Goal: Task Accomplishment & Management: Manage account settings

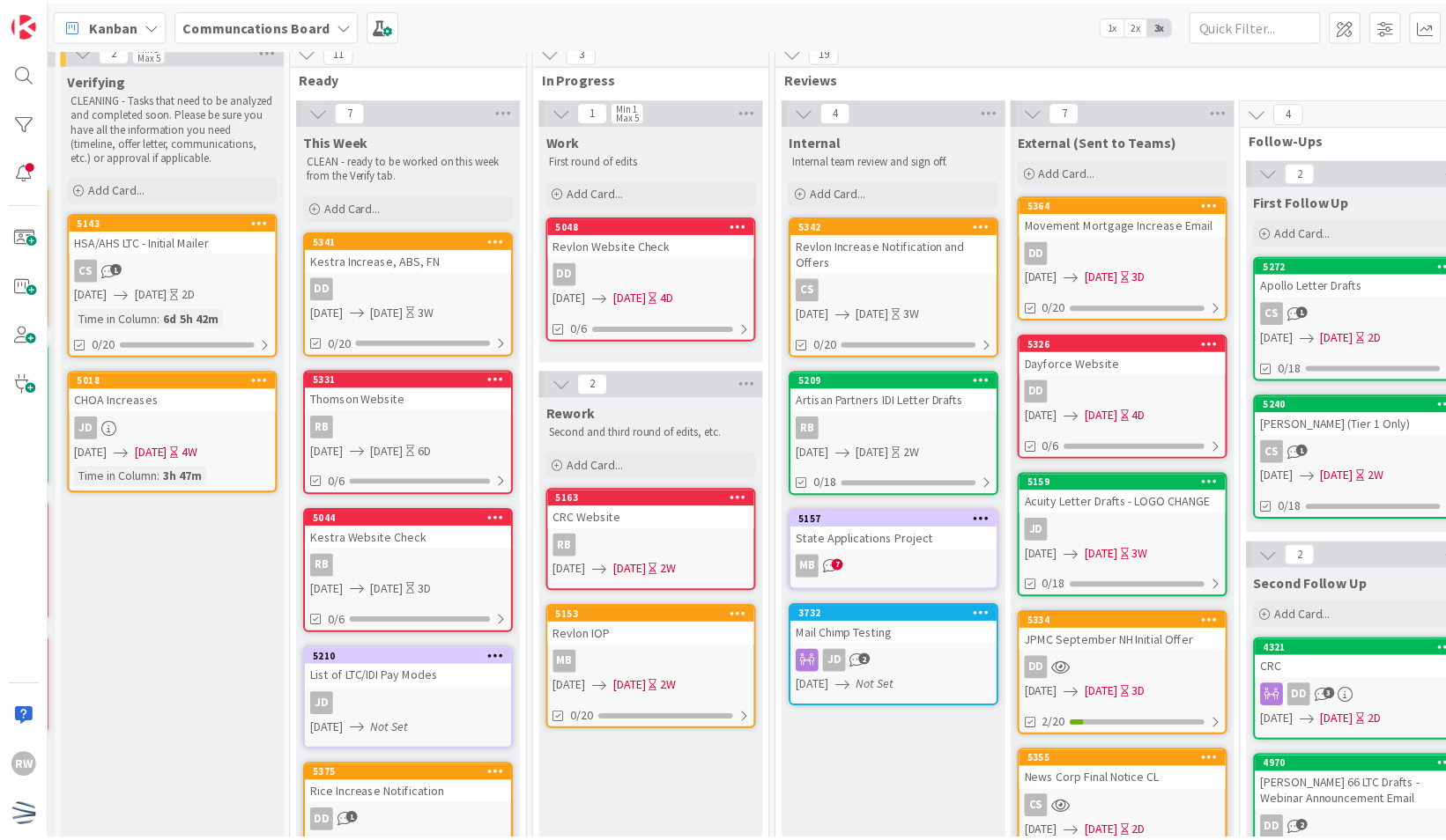
scroll to position [9, 225]
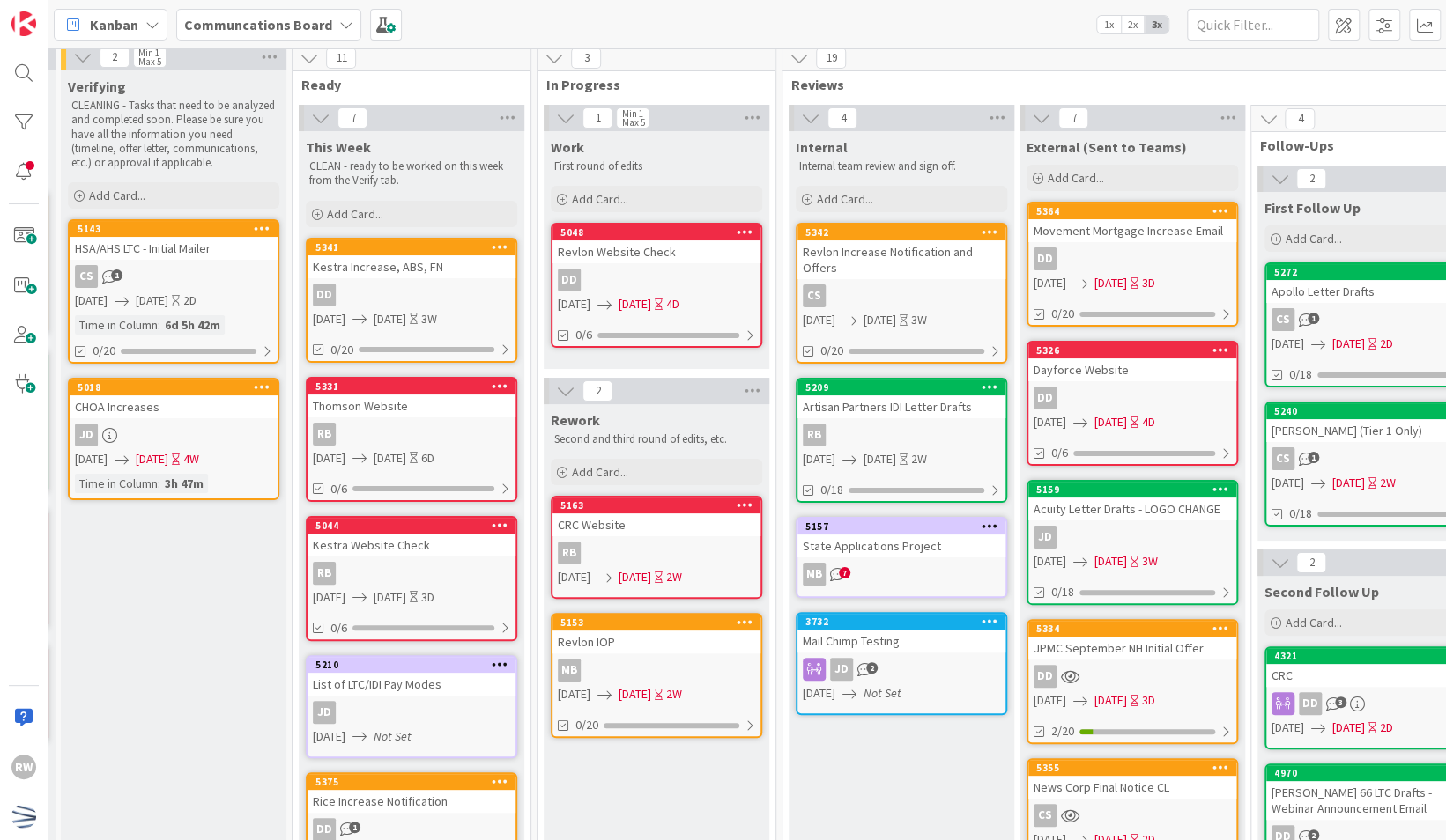
click at [672, 634] on div "Revlon IOP" at bounding box center [656, 642] width 208 height 23
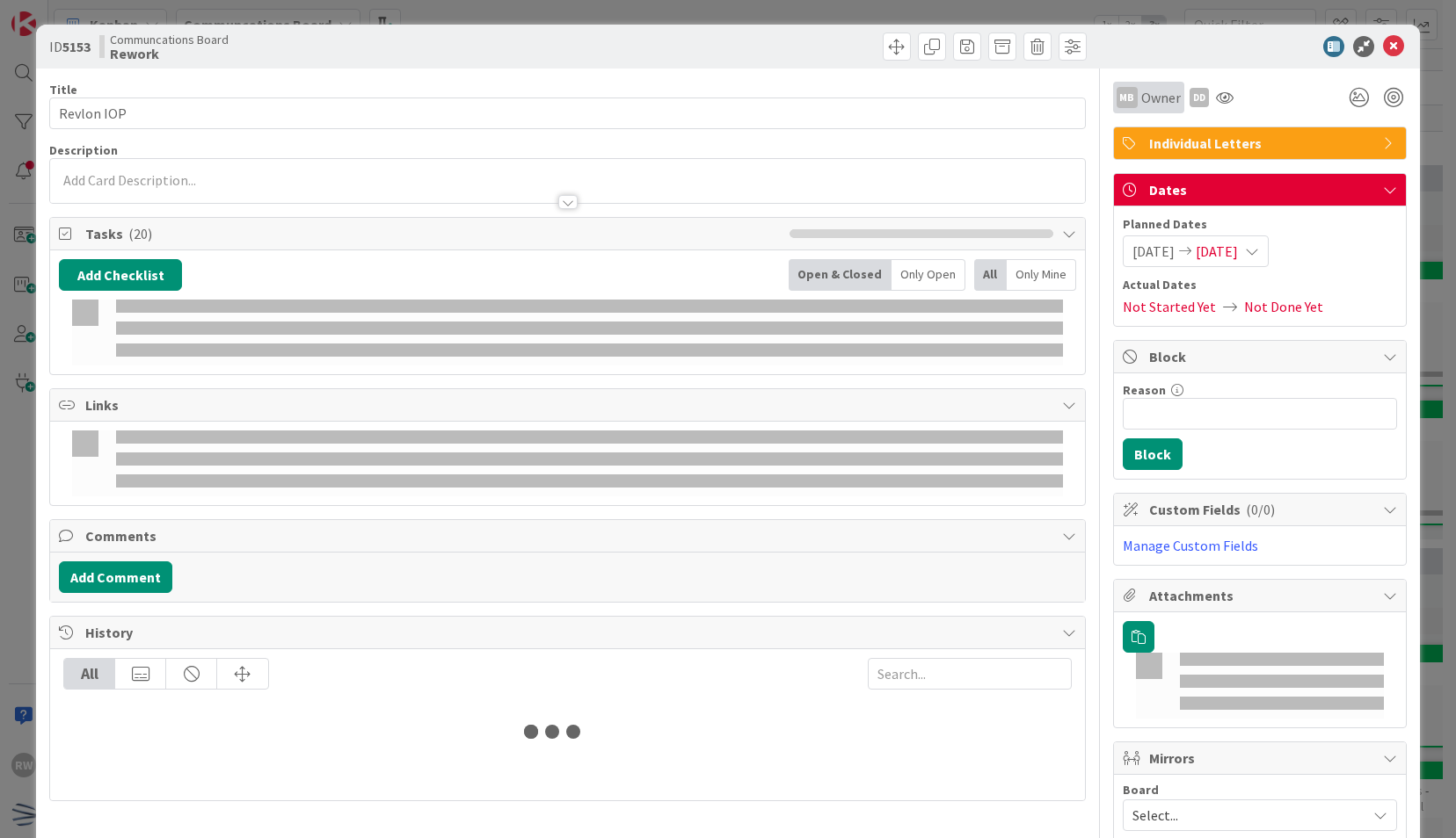
click at [1148, 104] on span "Owner" at bounding box center [1161, 98] width 39 height 21
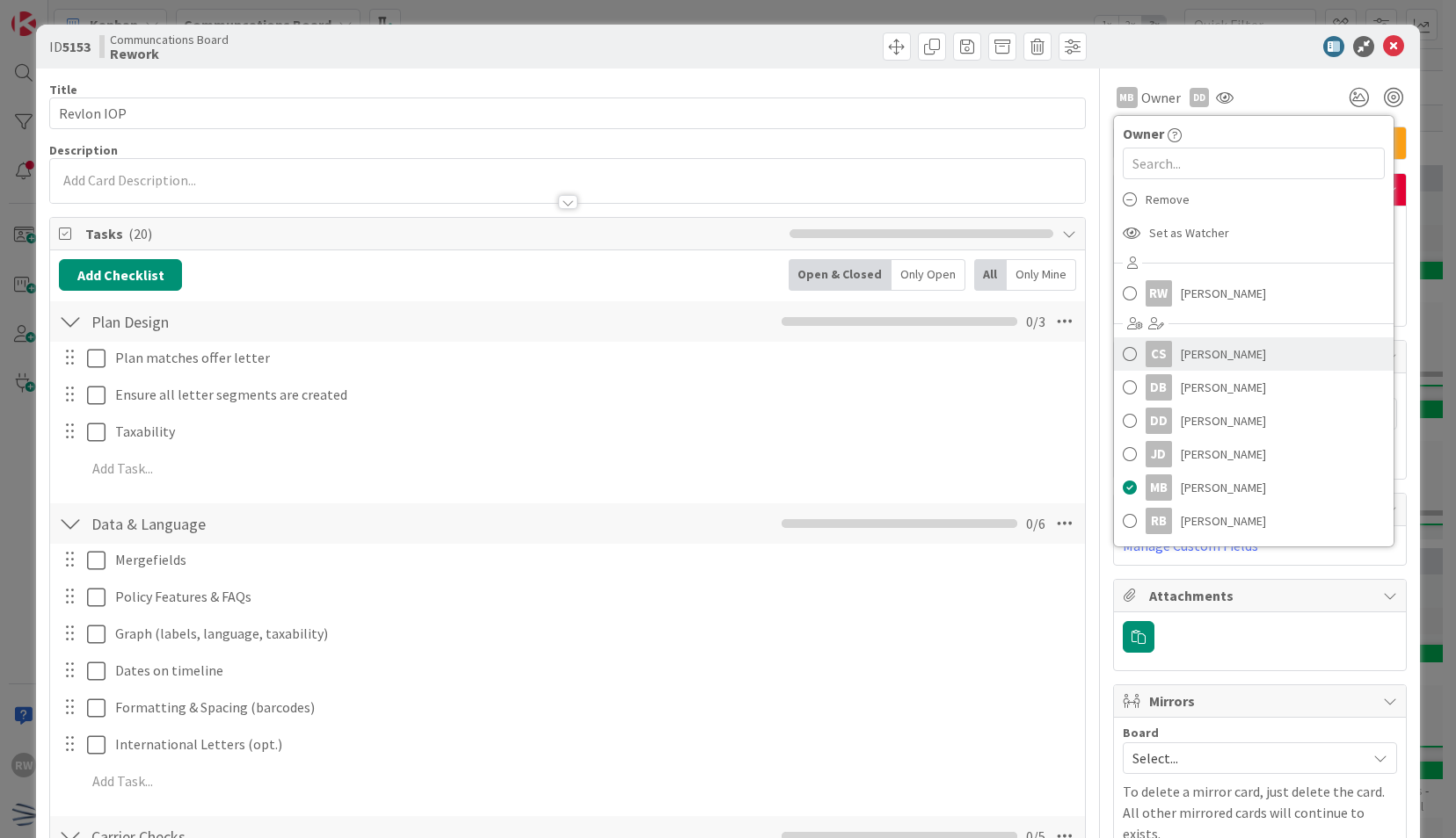
click at [1201, 357] on span "[PERSON_NAME]" at bounding box center [1223, 354] width 86 height 27
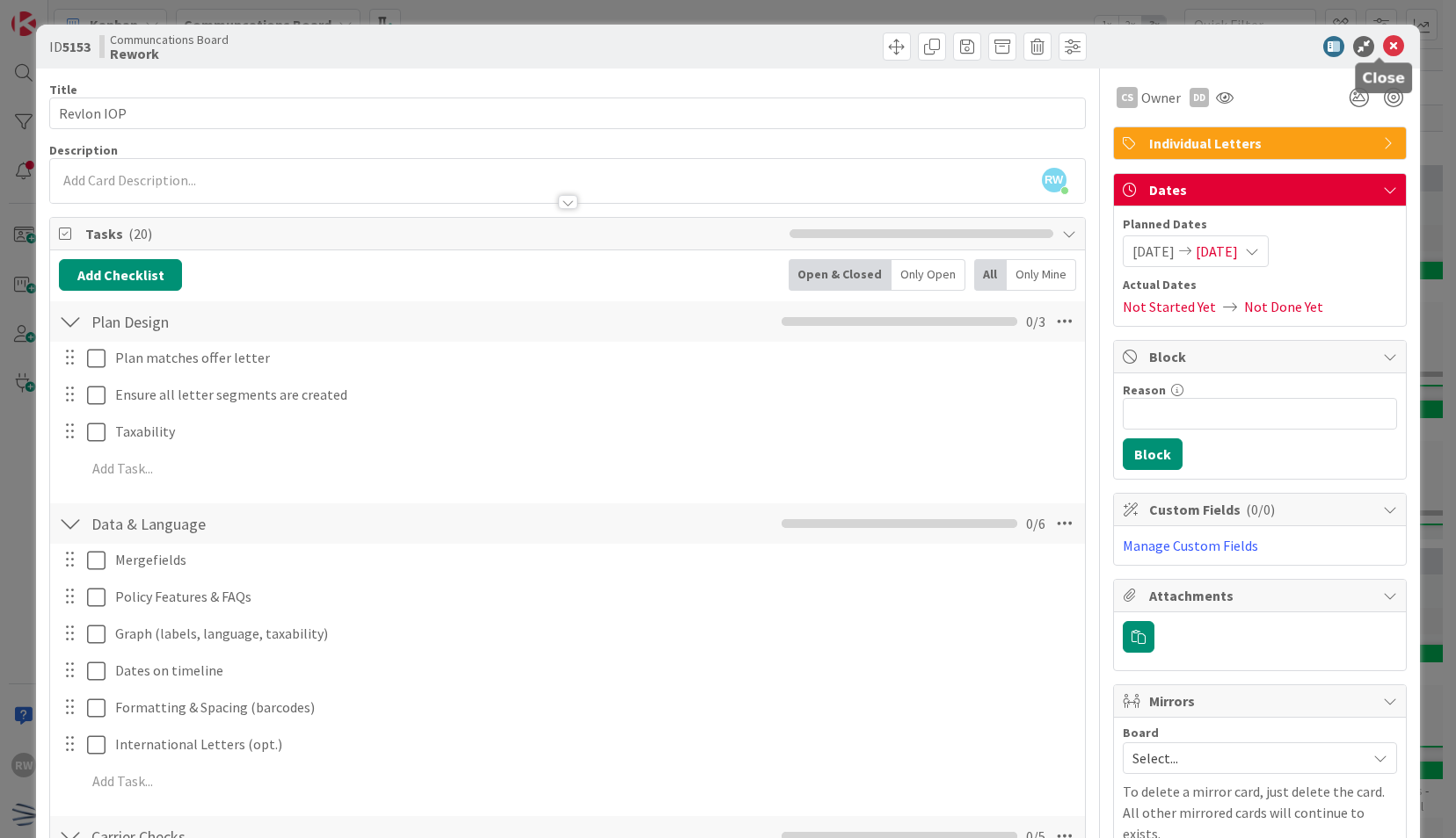
click at [1383, 50] on icon at bounding box center [1394, 46] width 21 height 21
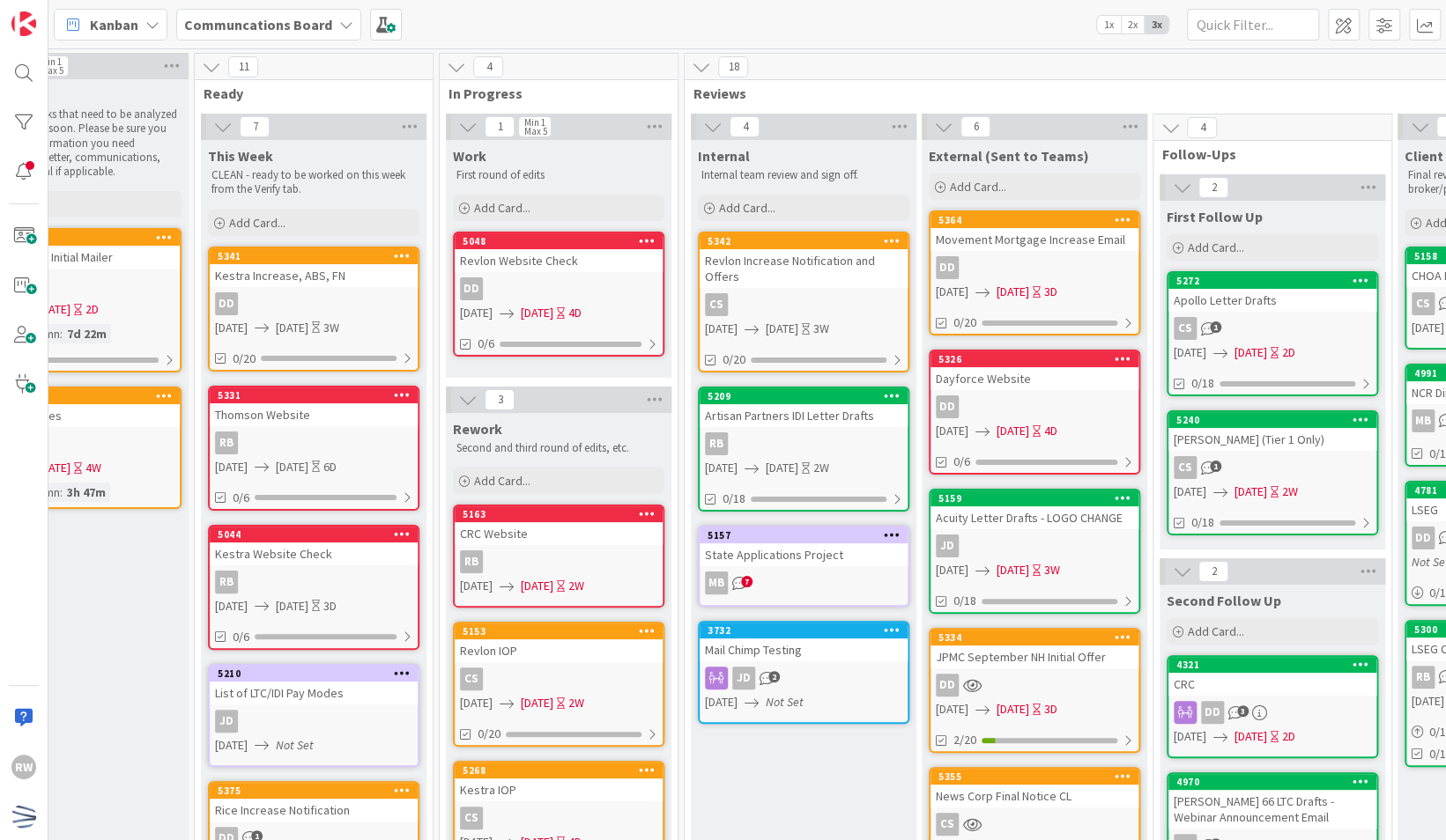
scroll to position [0, 324]
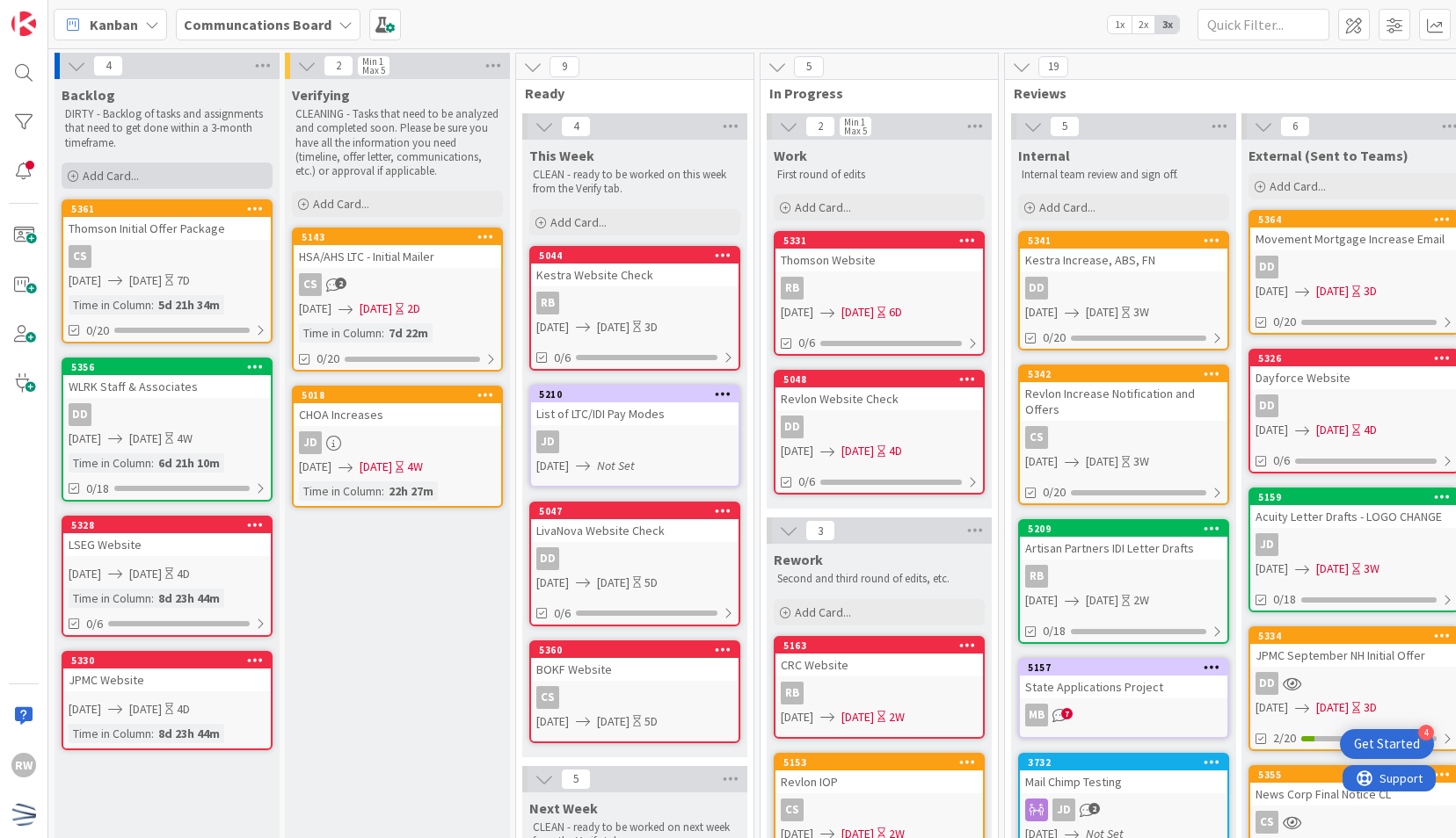
click at [185, 172] on div "Add Card..." at bounding box center [167, 176] width 211 height 27
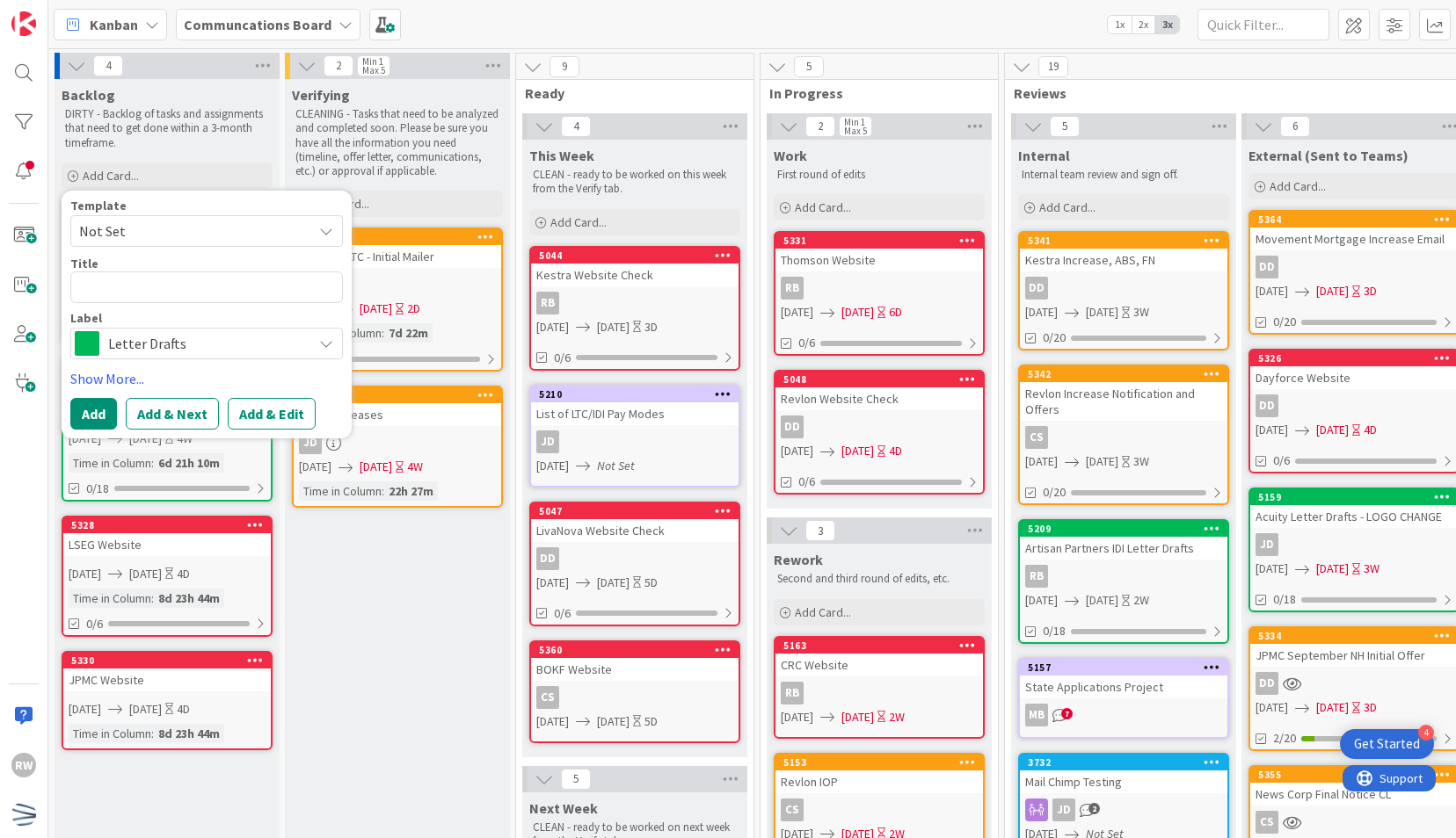
click at [209, 225] on span "Not Set" at bounding box center [189, 232] width 220 height 23
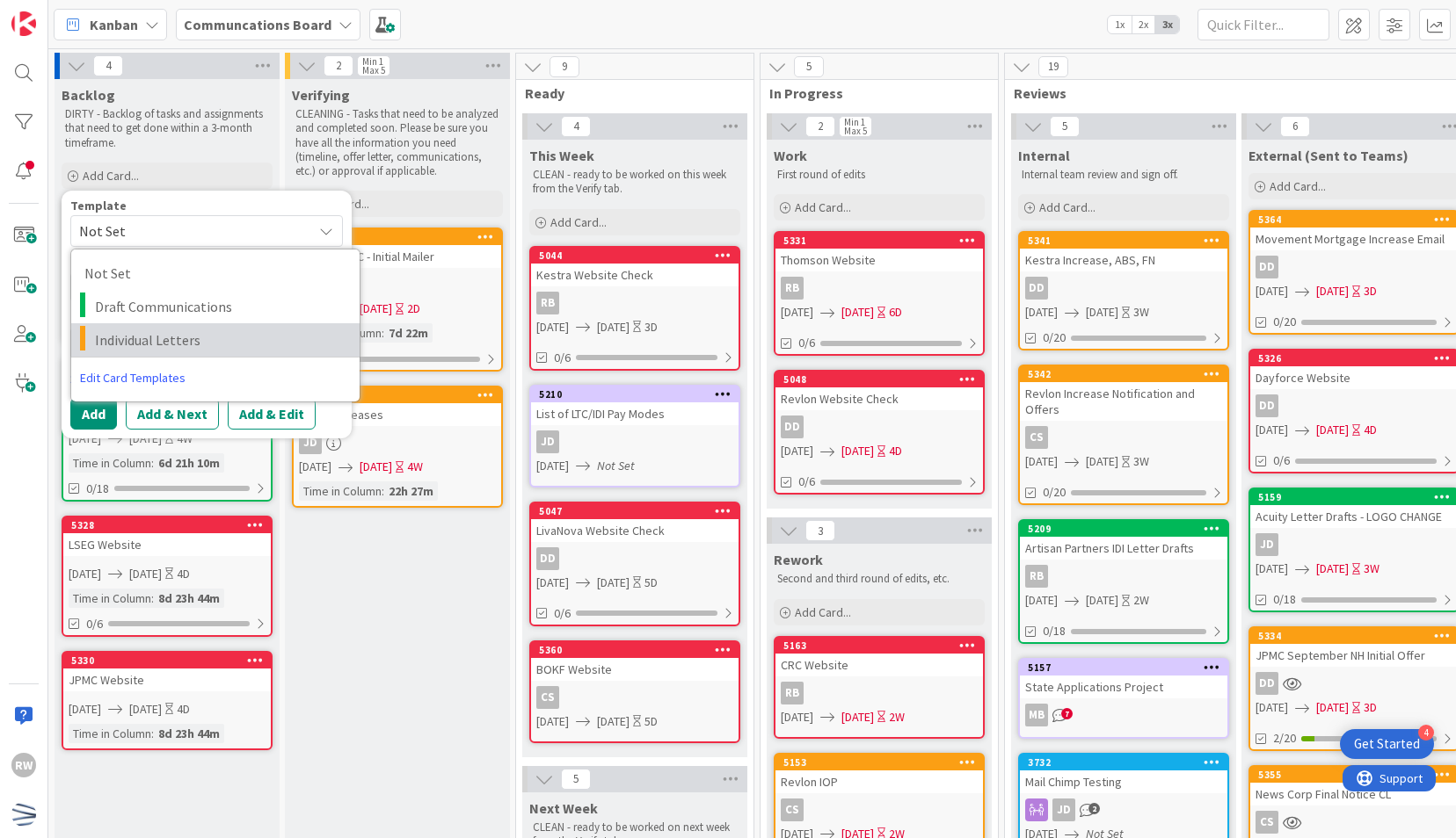
click at [222, 340] on span "Individual Letters" at bounding box center [221, 340] width 251 height 23
type textarea "x"
type textarea "Individual Letters"
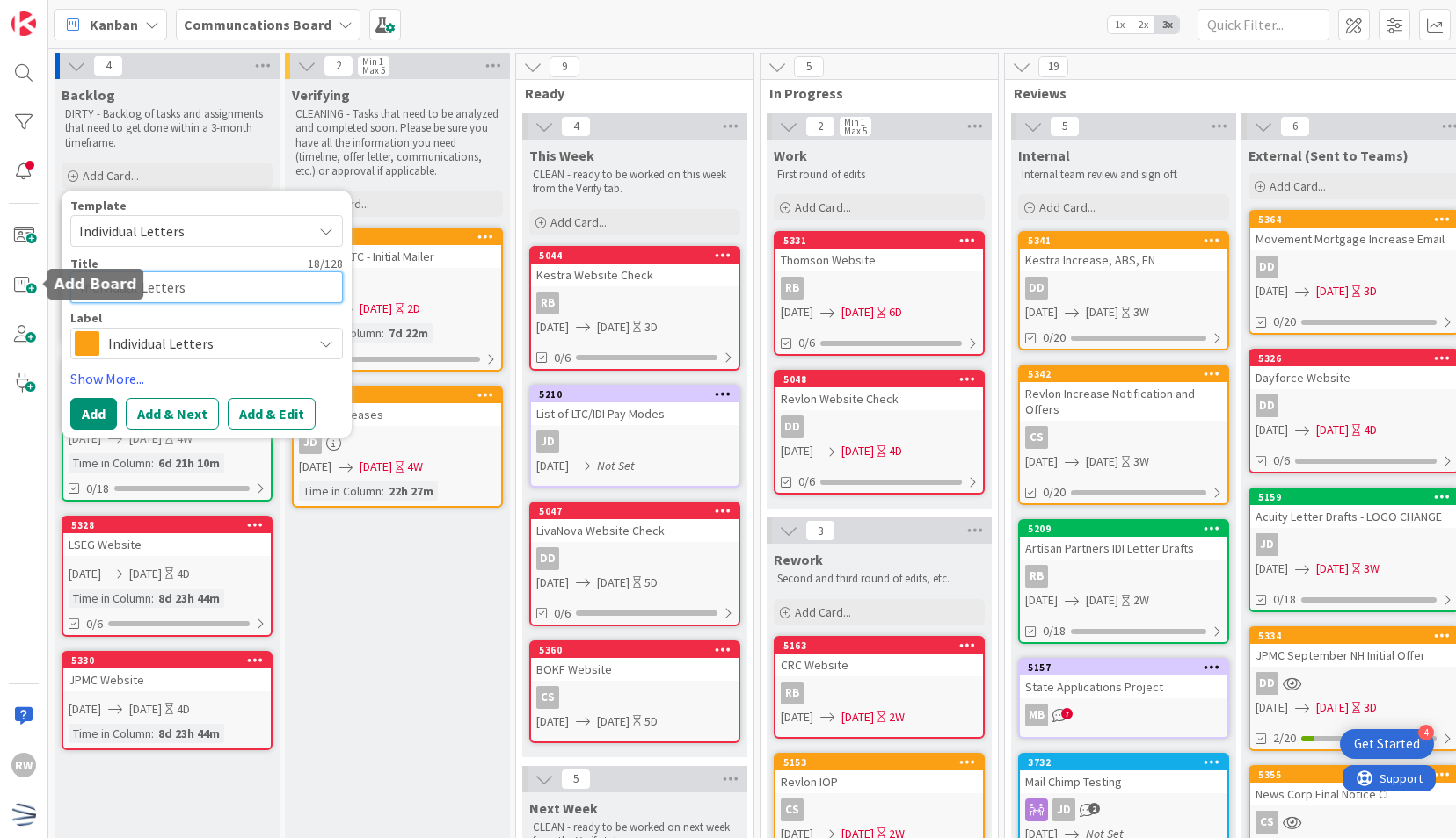
drag, startPoint x: 209, startPoint y: 289, endPoint x: 0, endPoint y: 281, distance: 209.2
click at [0, 281] on html "4 Get Started RW Kanban Communcations Board 1x 2x 3x 4 Backlog DIRTY - Backlog …" at bounding box center [728, 419] width 1456 height 838
type textarea "x"
type textarea "BO"
type textarea "x"
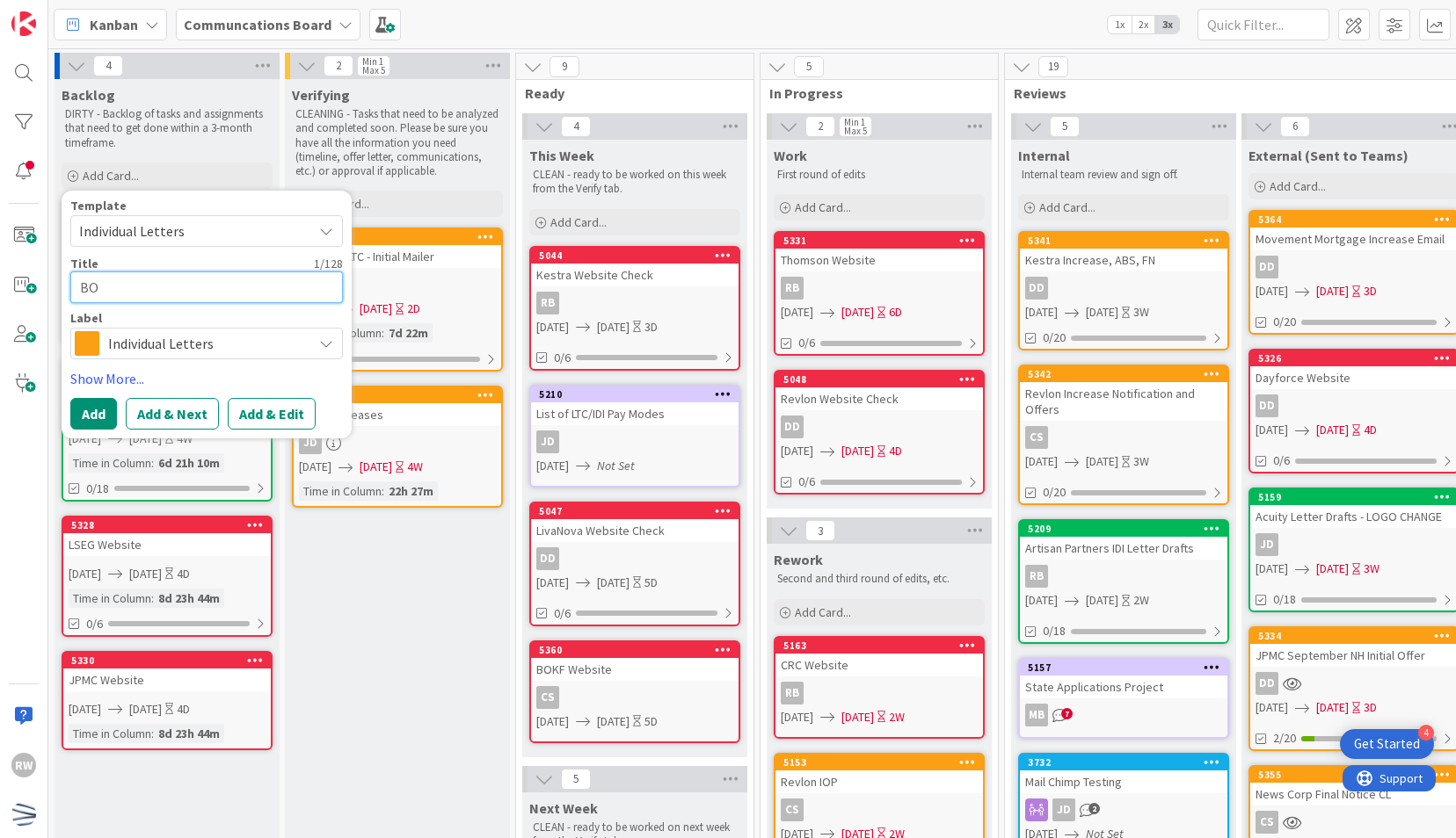
type textarea "BOK"
type textarea "x"
type textarea "BOKF"
type textarea "x"
type textarea "BOKF"
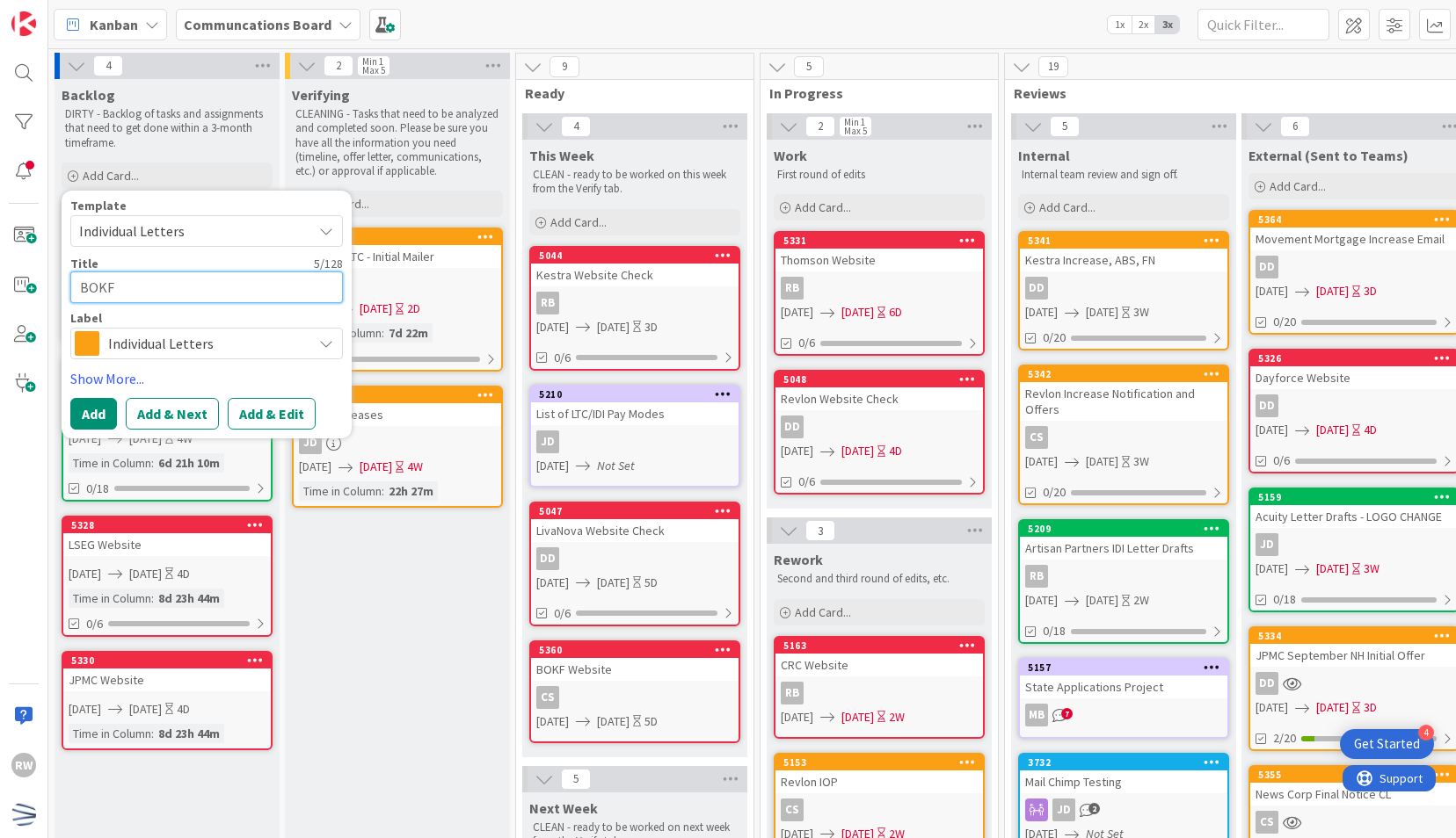
type textarea "x"
type textarea "BOKF I"
type textarea "x"
type textarea "BOKF IO"
type textarea "x"
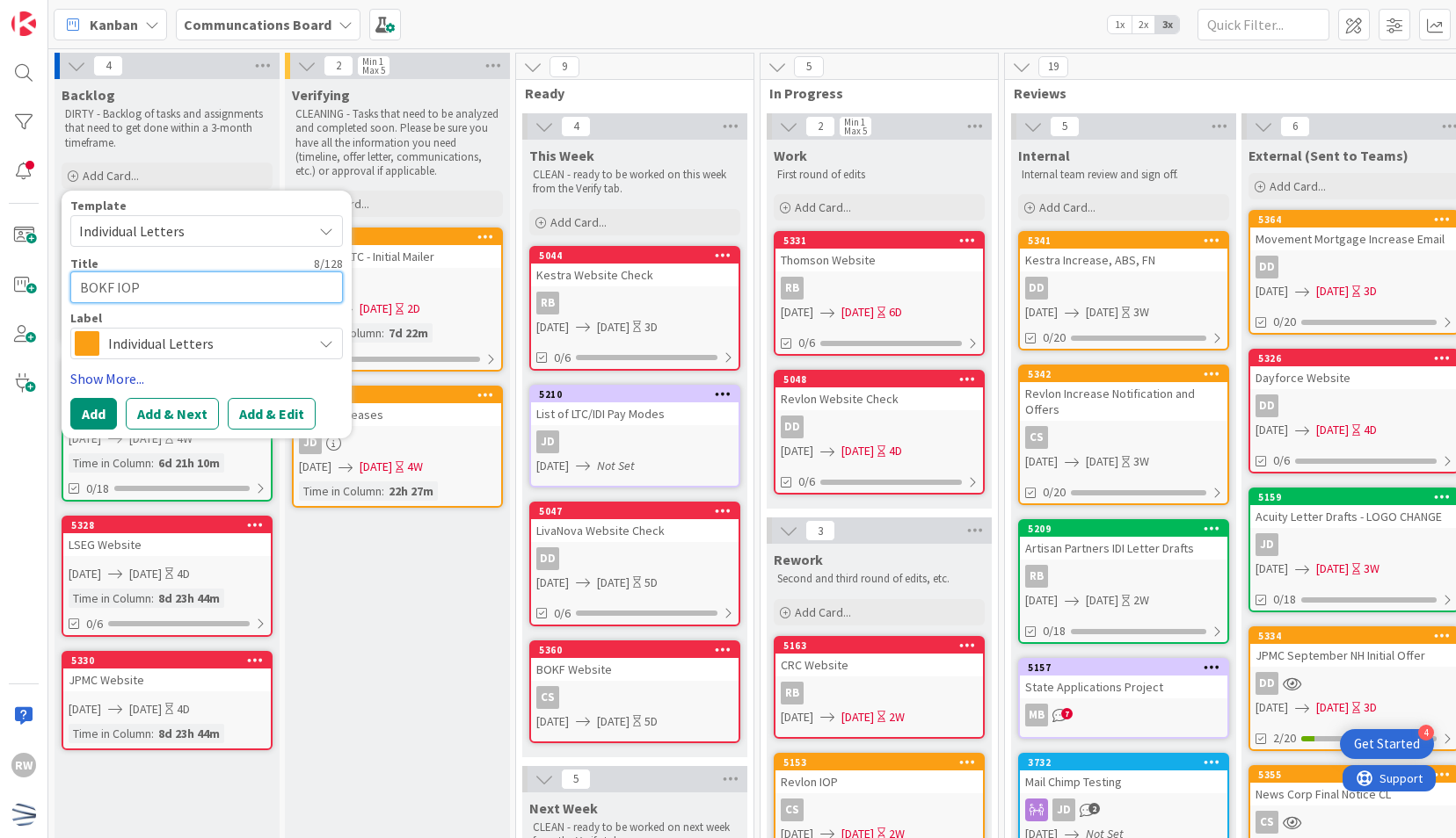
type textarea "BOKF IOP"
click at [110, 384] on link "Show More..." at bounding box center [207, 378] width 273 height 21
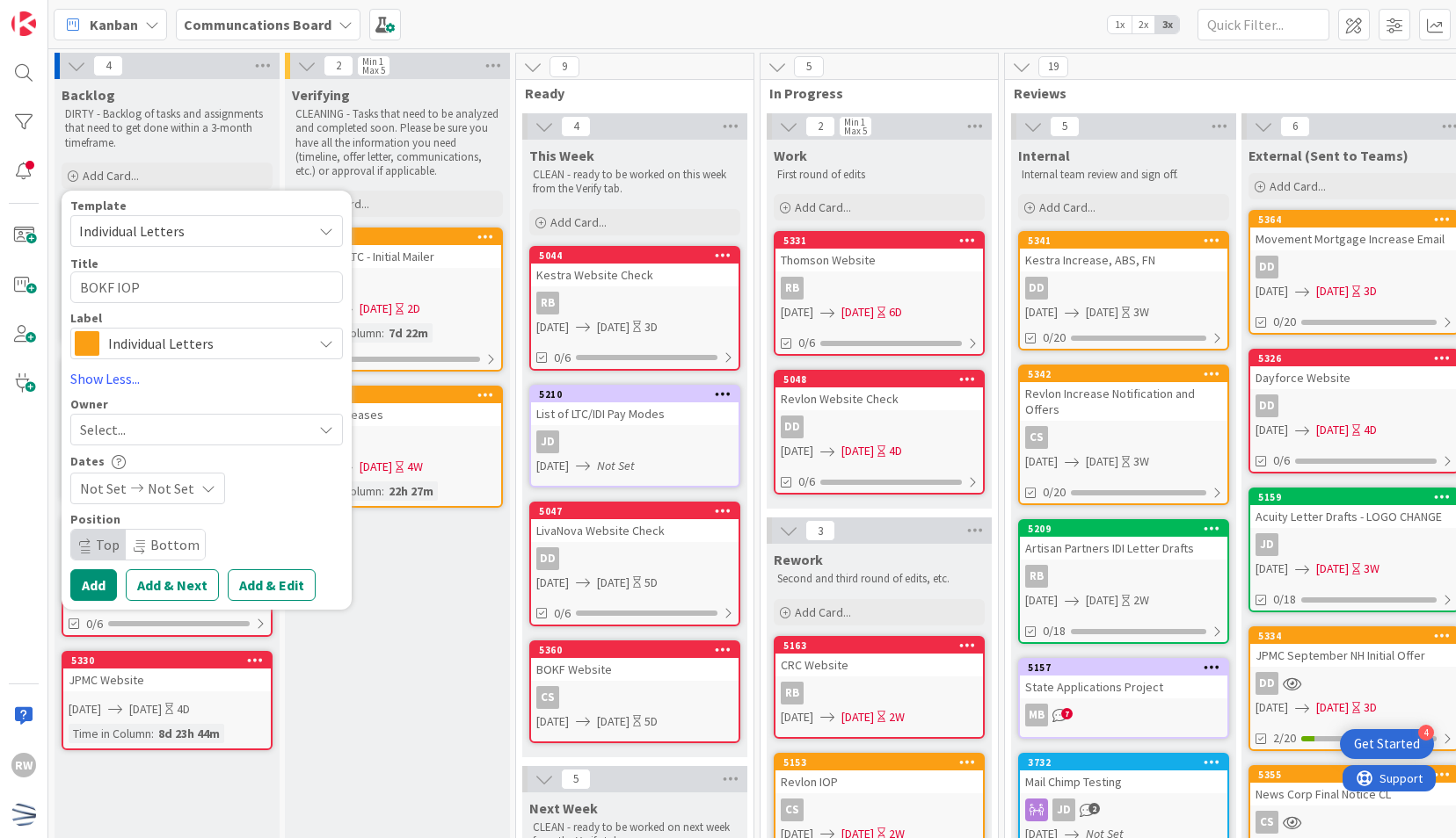
click at [151, 430] on div "Select..." at bounding box center [196, 430] width 232 height 21
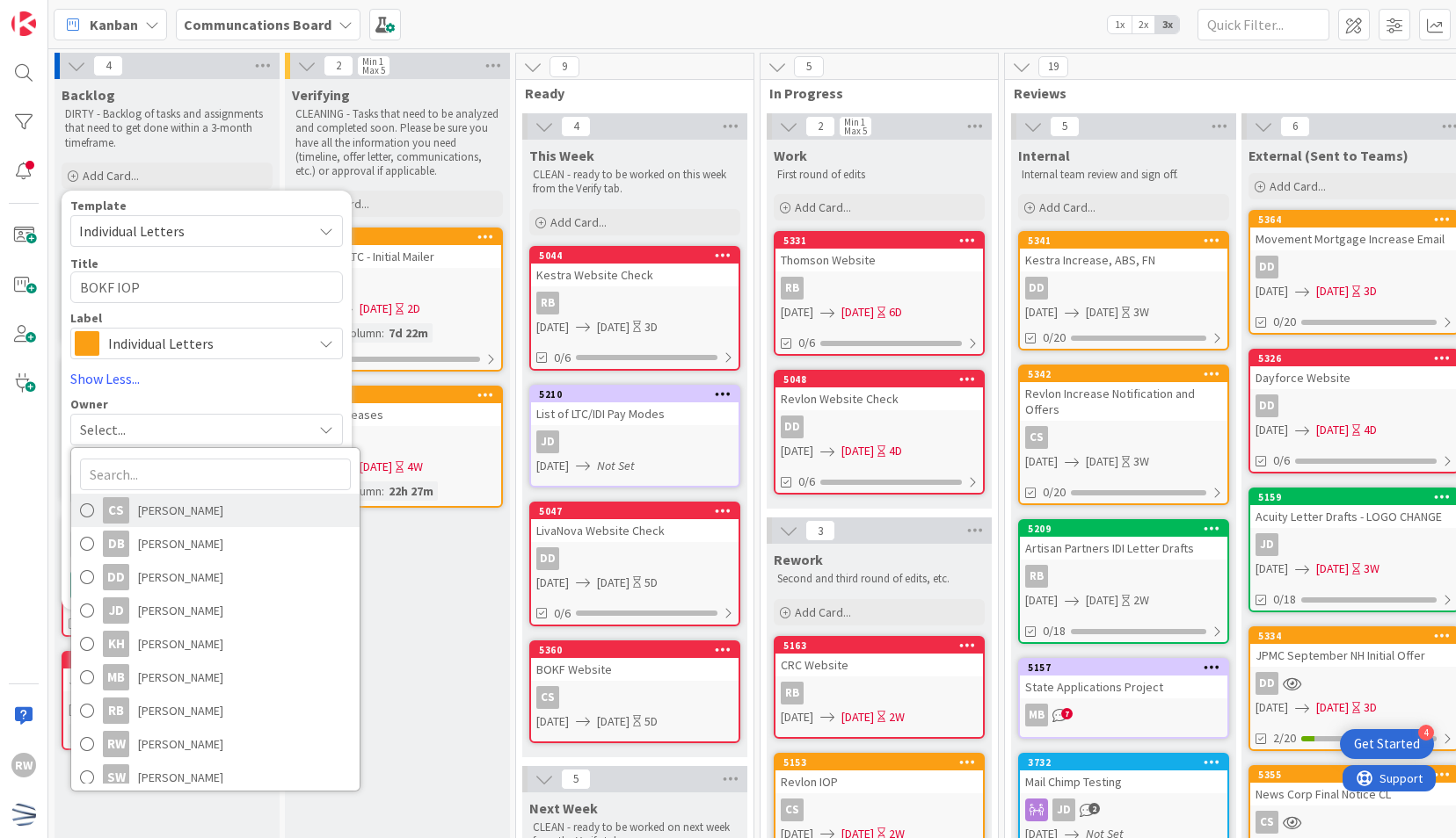
click at [153, 518] on span "[PERSON_NAME]" at bounding box center [181, 510] width 86 height 27
type textarea "x"
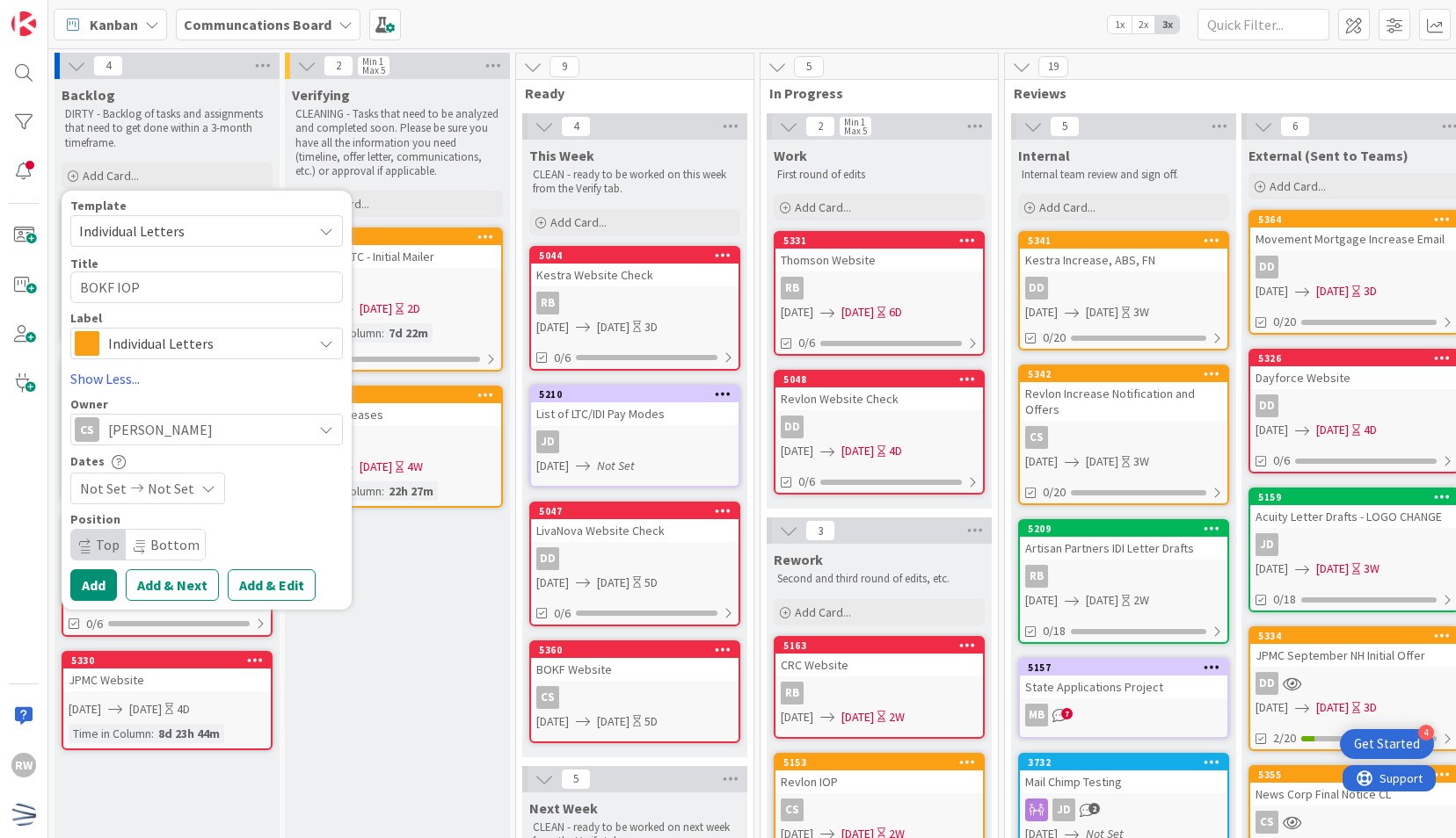
click at [110, 496] on span "Not Set" at bounding box center [103, 489] width 46 height 21
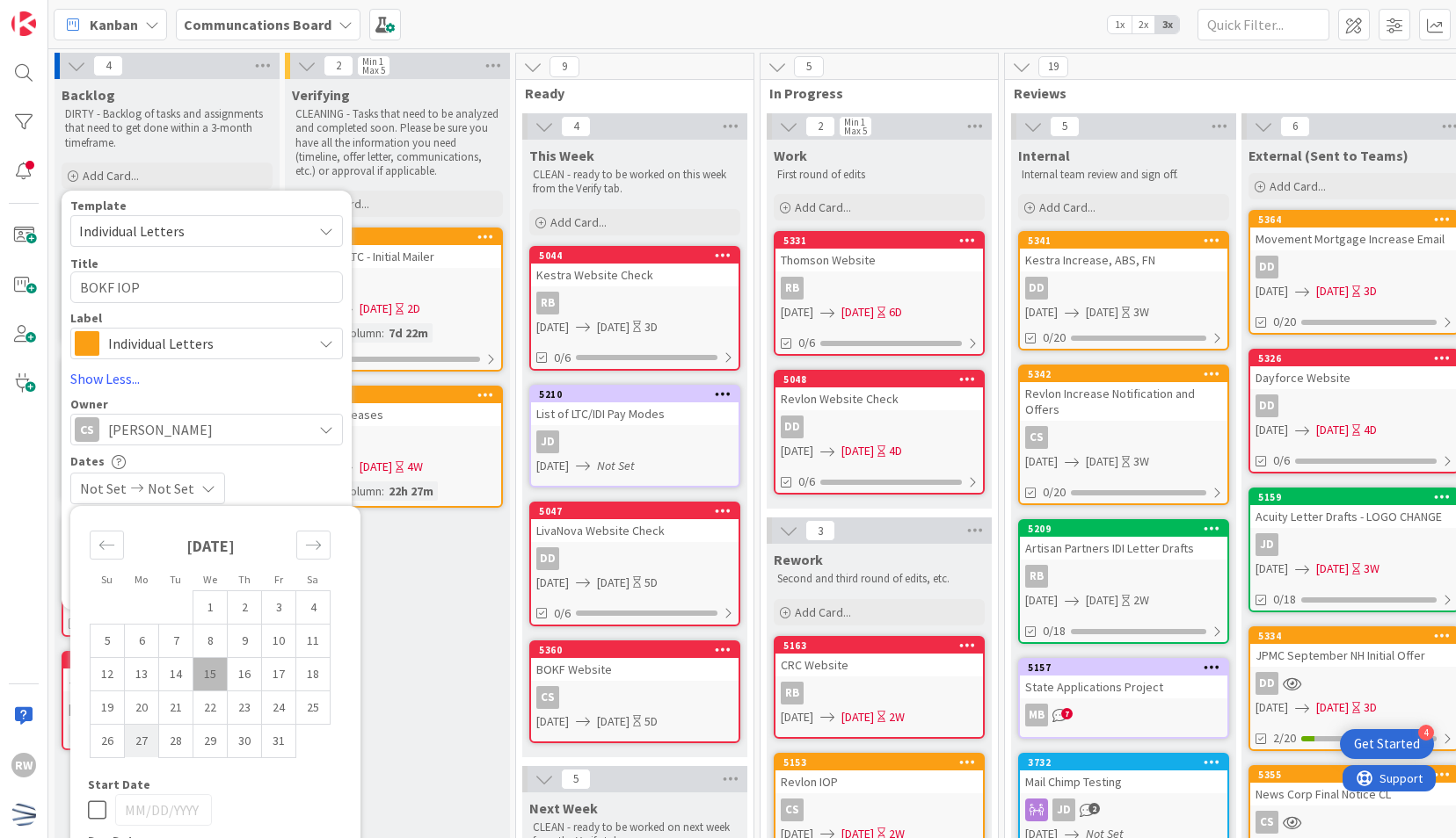
click at [146, 744] on td "27" at bounding box center [142, 740] width 34 height 33
type input "[DATE]"
type textarea "x"
click at [280, 754] on td "31" at bounding box center [279, 740] width 34 height 33
type input "[DATE]"
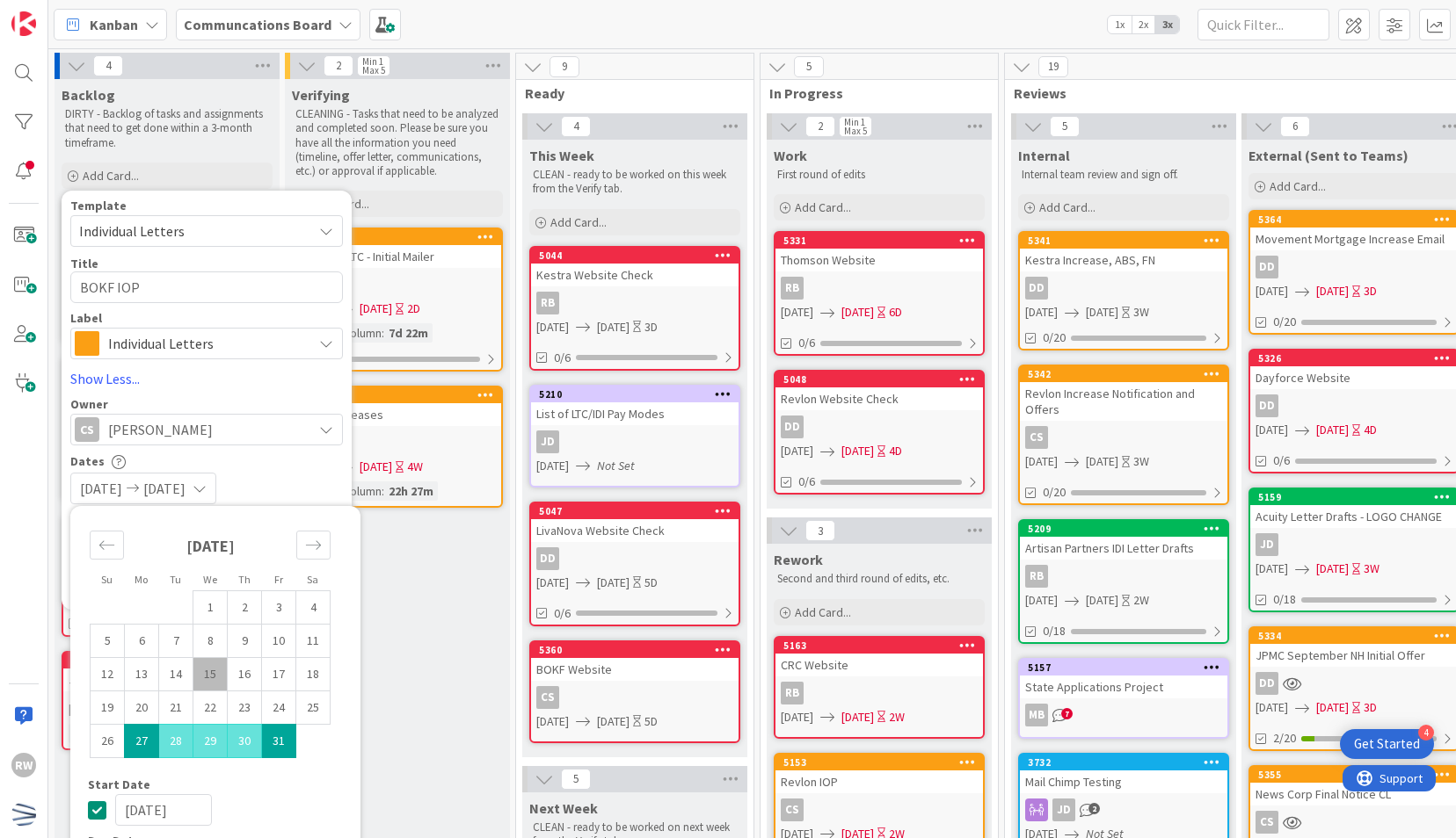
type textarea "x"
click at [290, 460] on div "Dates" at bounding box center [207, 461] width 273 height 15
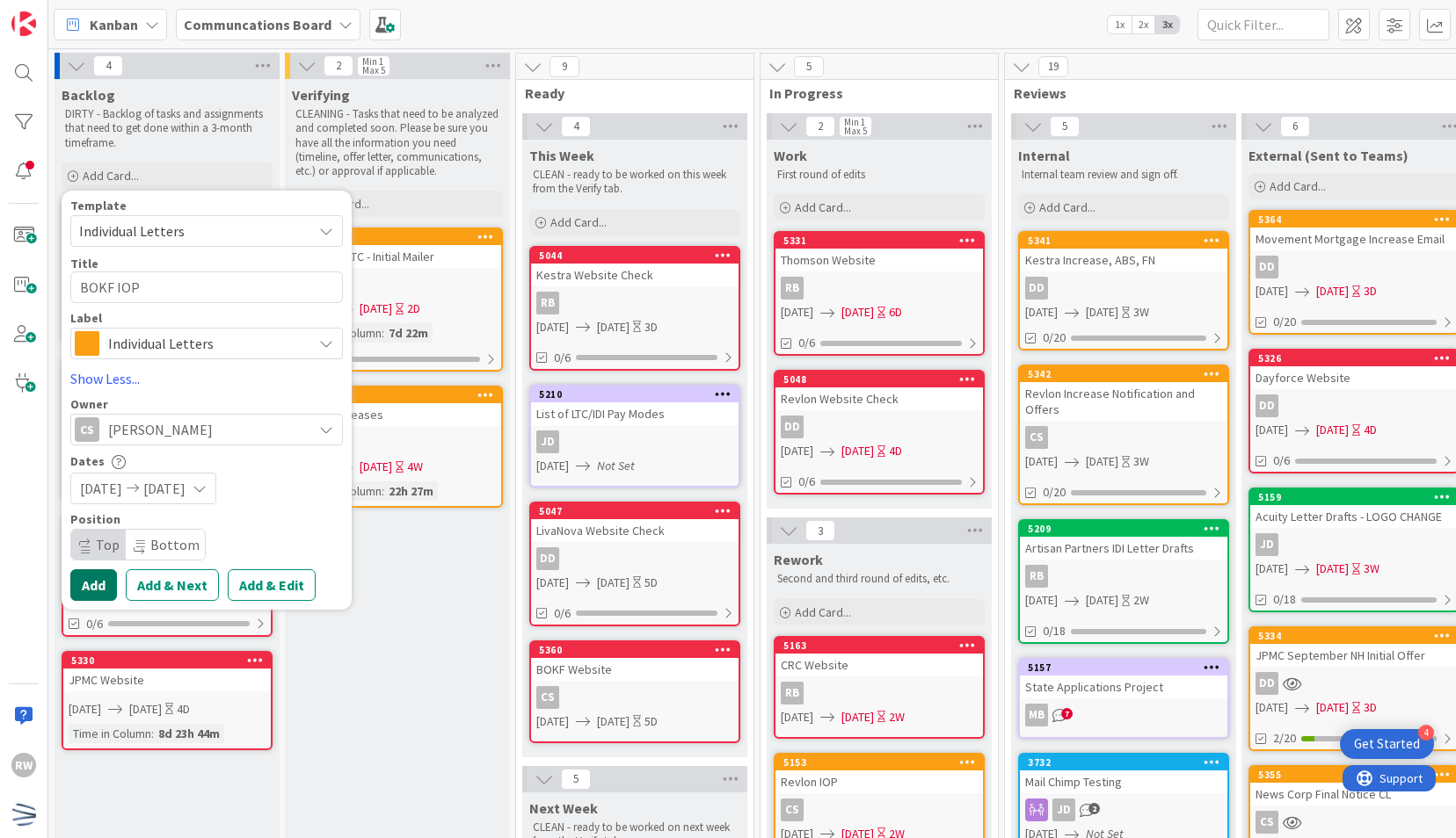
click at [109, 572] on button "Add" at bounding box center [94, 585] width 46 height 32
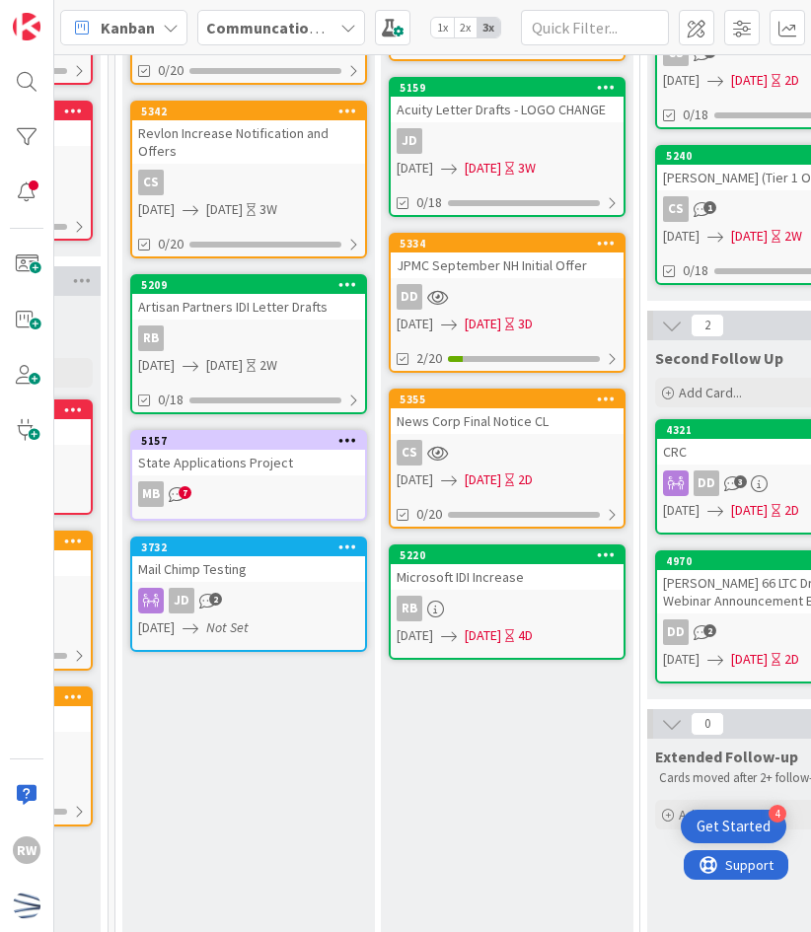
scroll to position [315, 1014]
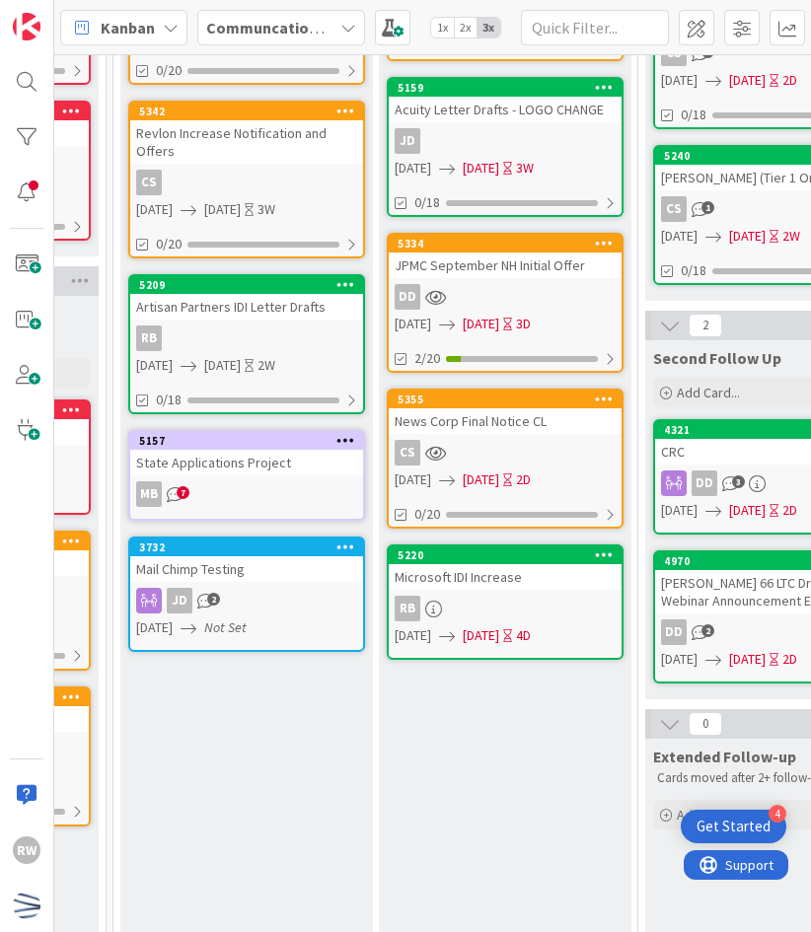
click at [478, 598] on div "RB" at bounding box center [505, 609] width 233 height 26
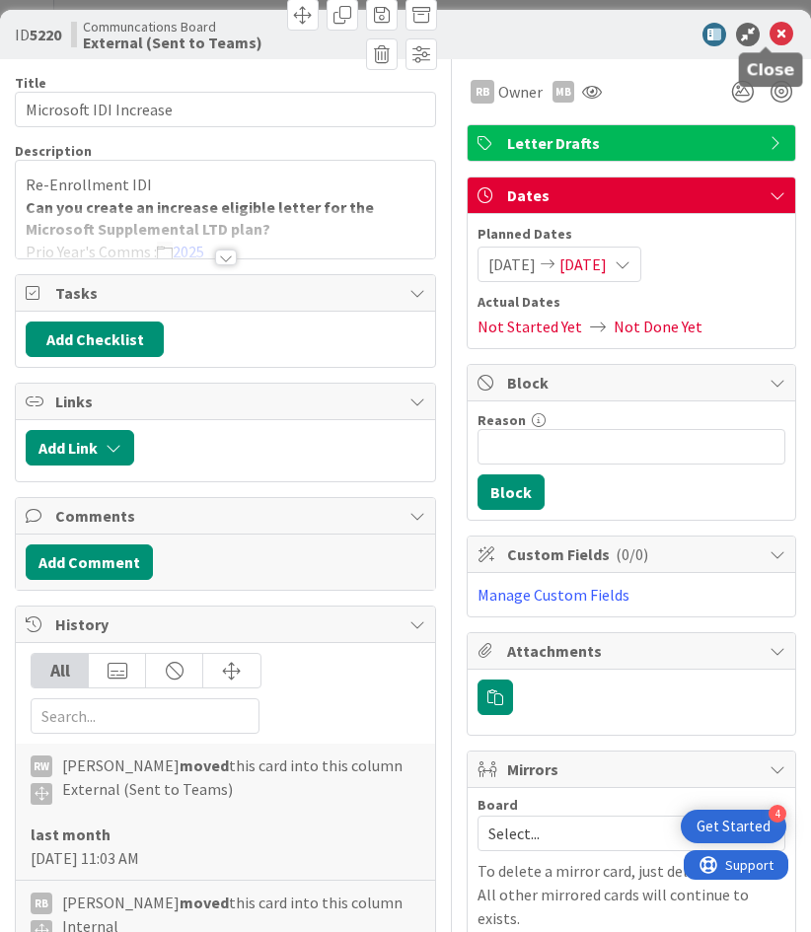
click at [771, 35] on icon at bounding box center [782, 35] width 24 height 24
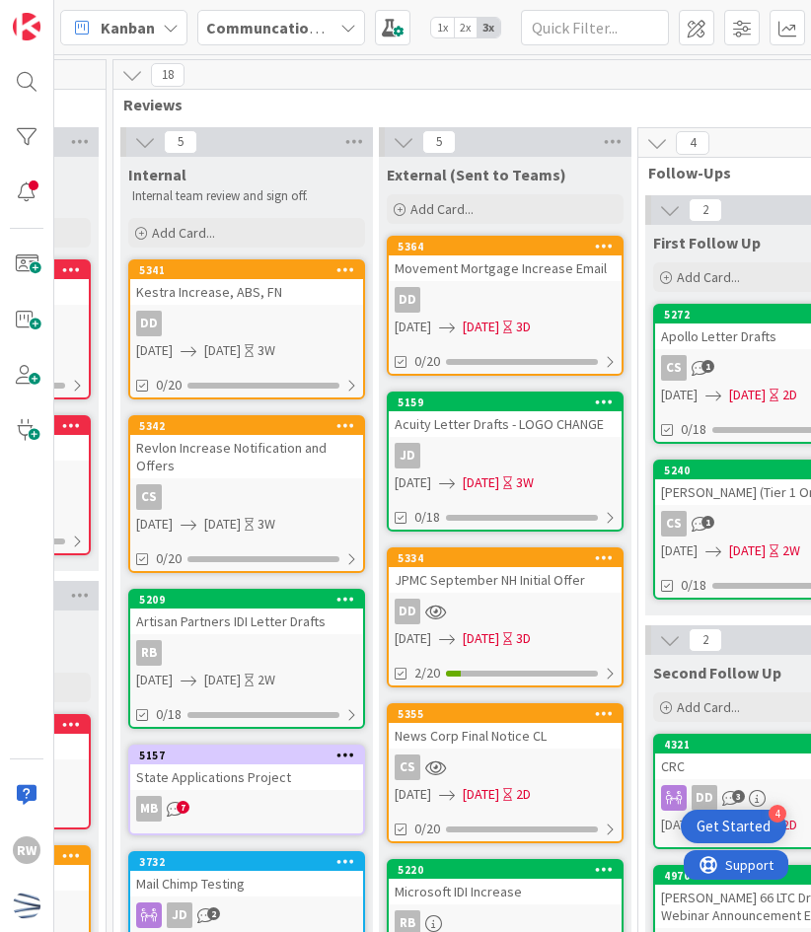
click at [550, 455] on div "JD" at bounding box center [505, 456] width 233 height 26
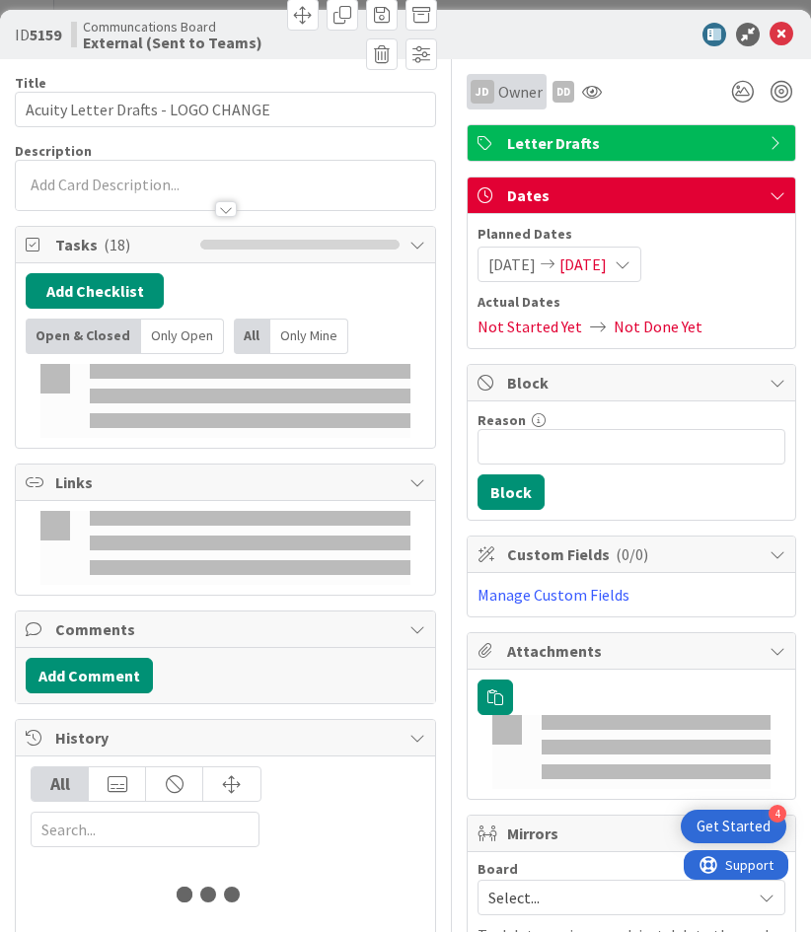
click at [498, 98] on span "Owner" at bounding box center [520, 92] width 44 height 24
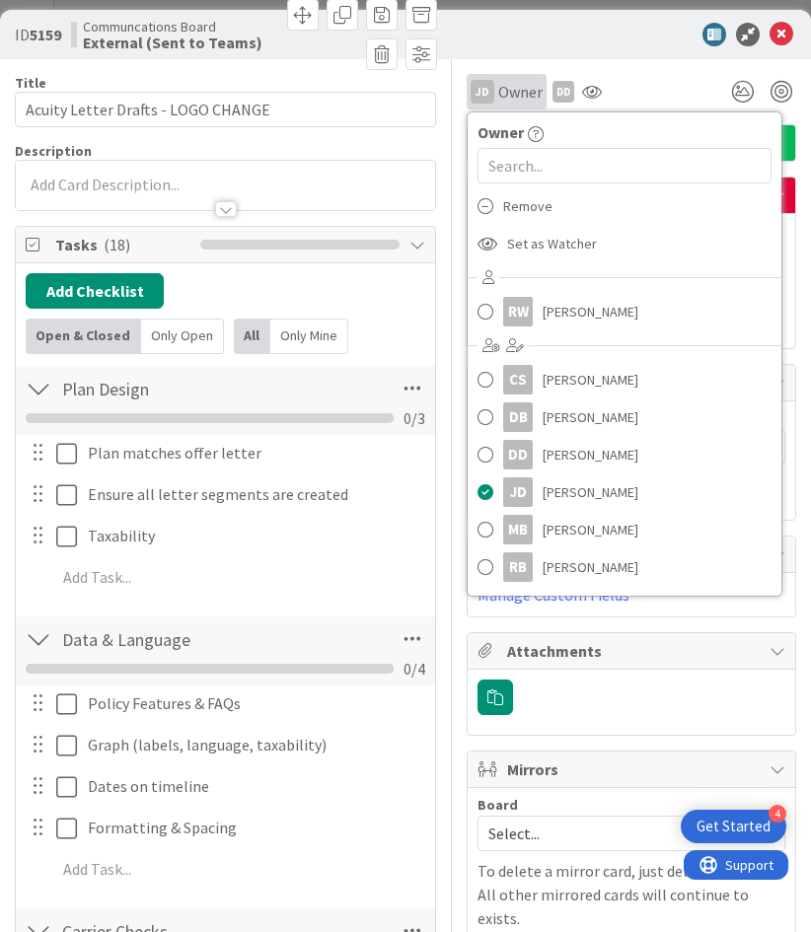
click at [481, 92] on div "JD Owner" at bounding box center [507, 92] width 72 height 24
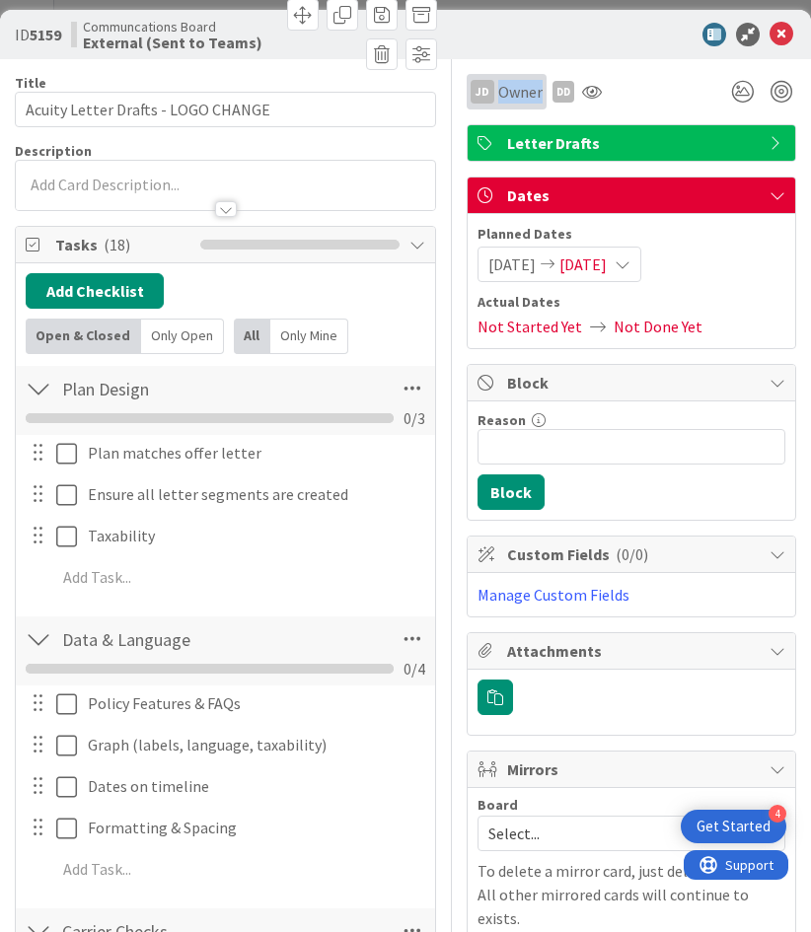
click at [481, 92] on div "JD Owner" at bounding box center [507, 92] width 72 height 24
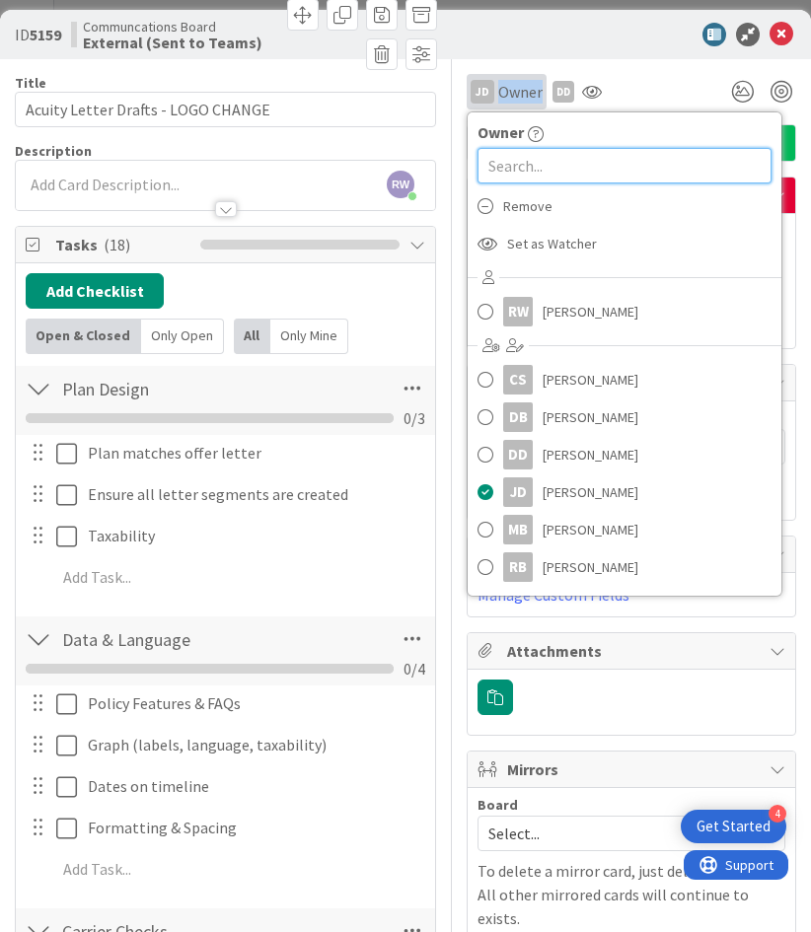
drag, startPoint x: 481, startPoint y: 92, endPoint x: 519, endPoint y: 167, distance: 84.3
click at [519, 167] on input "text" at bounding box center [625, 166] width 294 height 36
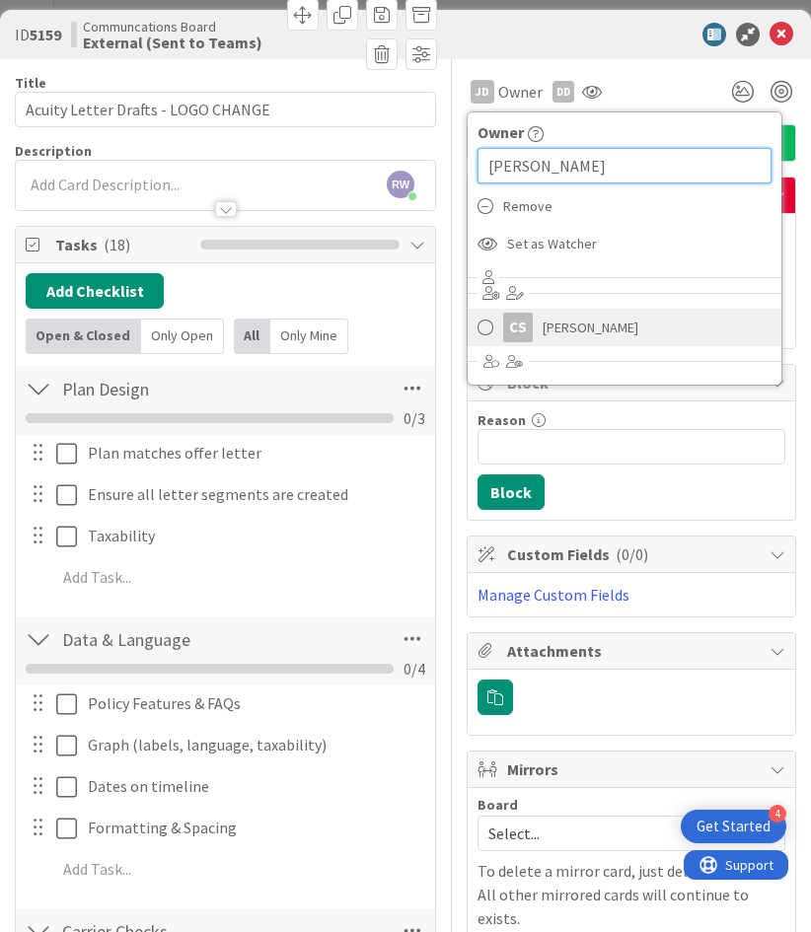
type input "clara"
click at [557, 326] on span "[PERSON_NAME]" at bounding box center [591, 328] width 96 height 30
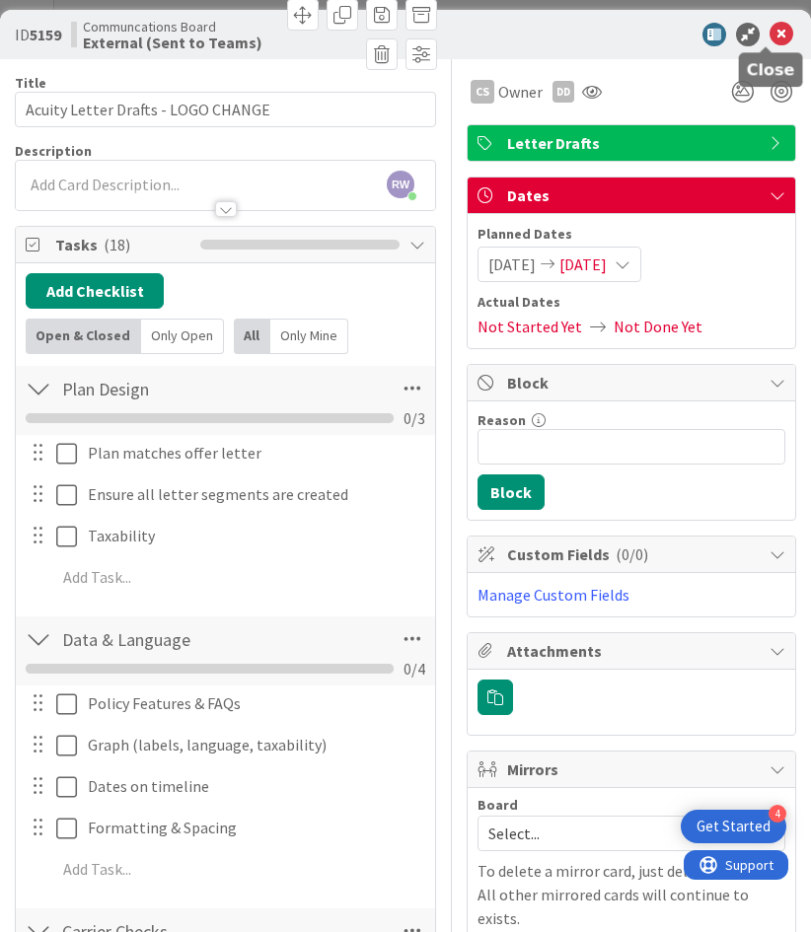
click at [770, 36] on icon at bounding box center [782, 35] width 24 height 24
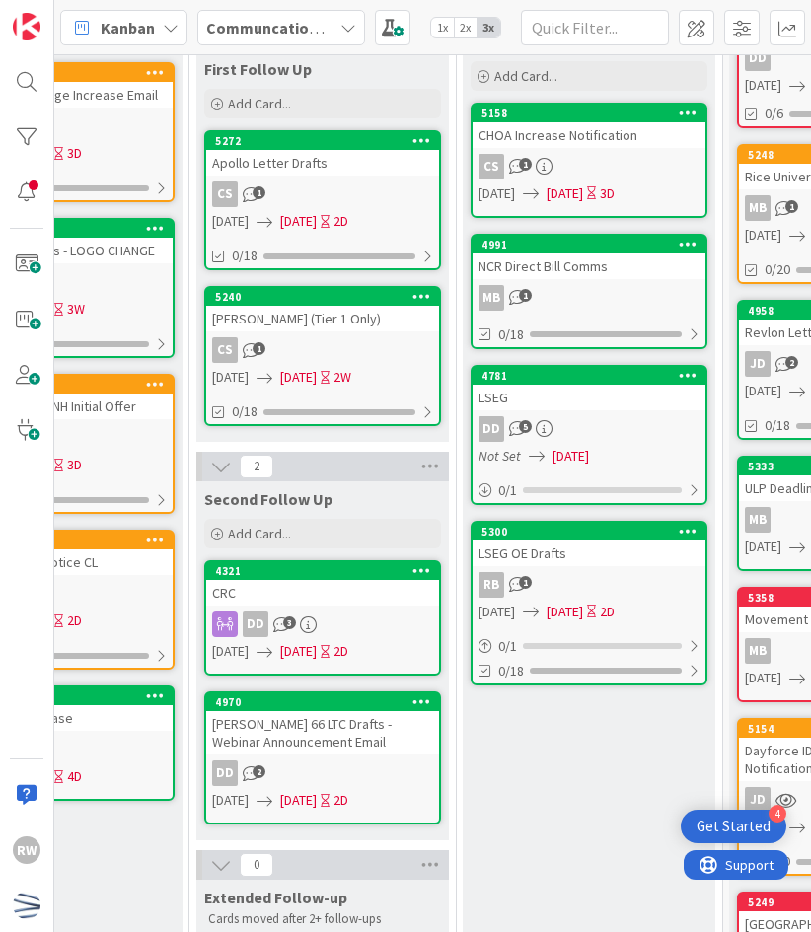
scroll to position [174, 1501]
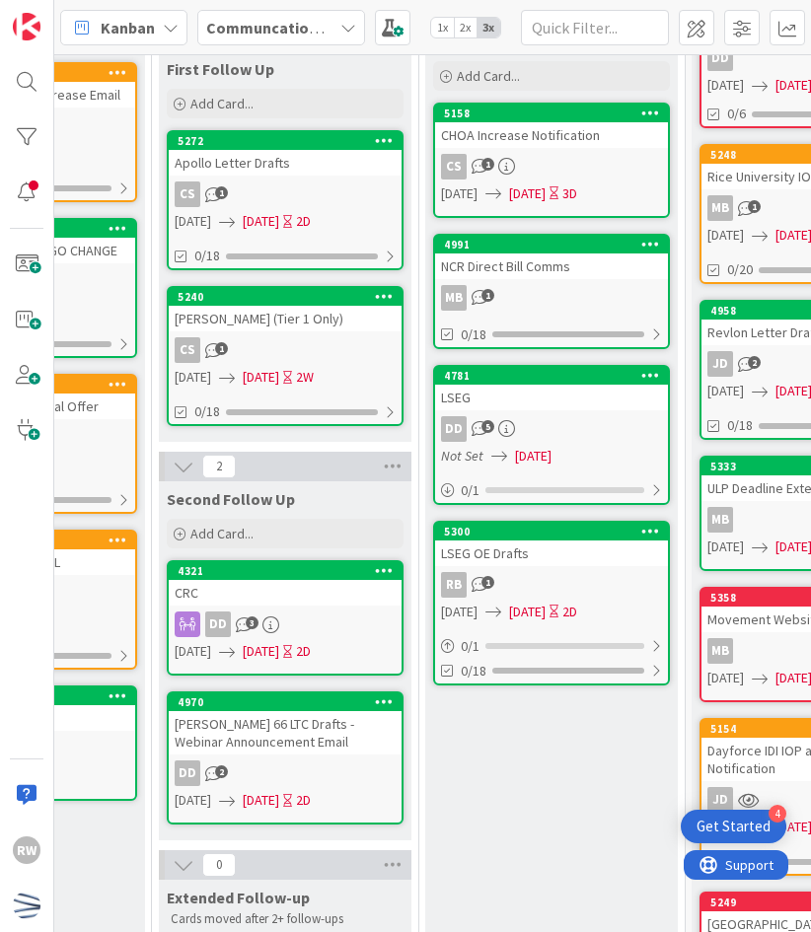
click at [303, 153] on div "Apollo Letter Drafts" at bounding box center [285, 163] width 233 height 26
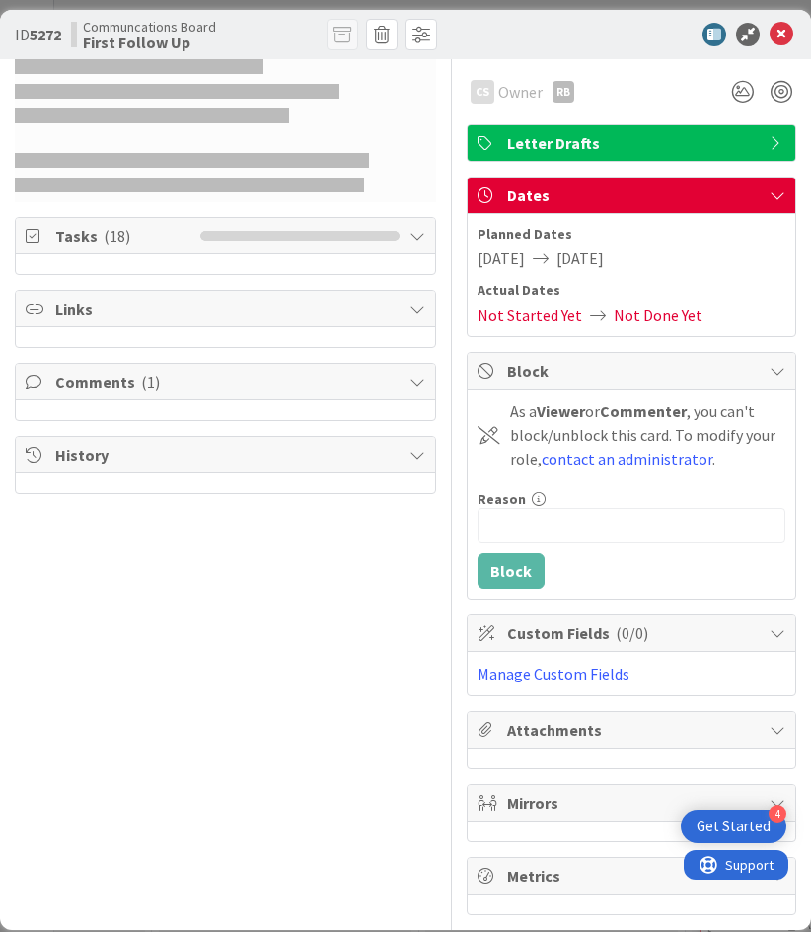
click at [499, 95] on span "Owner" at bounding box center [520, 92] width 44 height 24
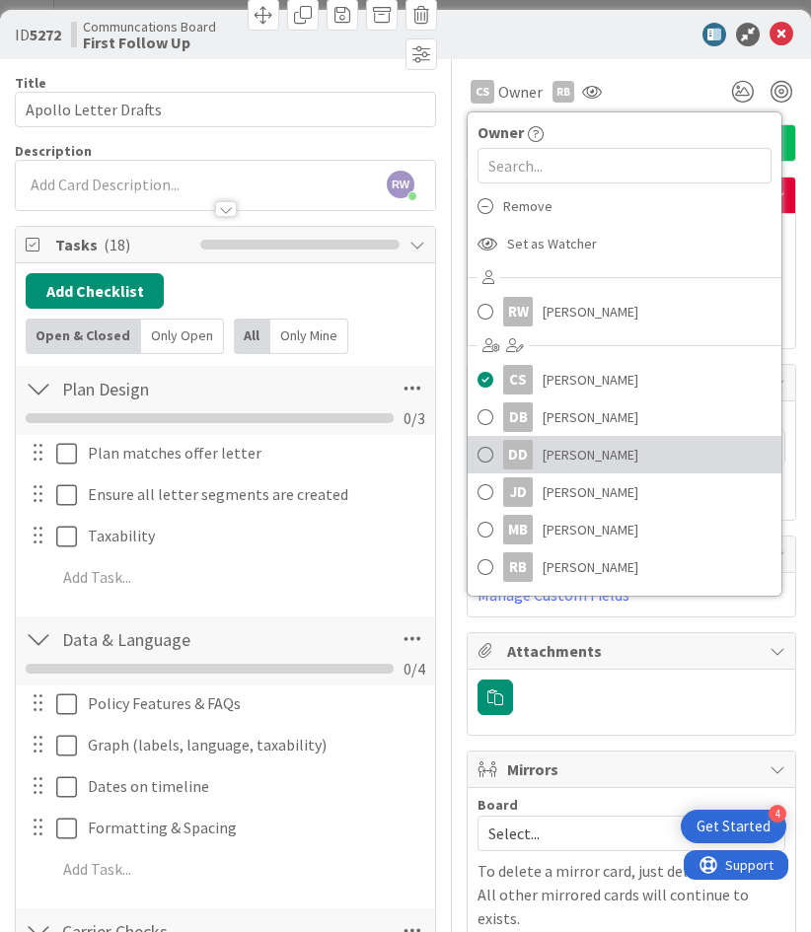
drag, startPoint x: 604, startPoint y: 450, endPoint x: 656, endPoint y: 350, distance: 112.5
click at [604, 450] on span "[PERSON_NAME]" at bounding box center [591, 455] width 96 height 30
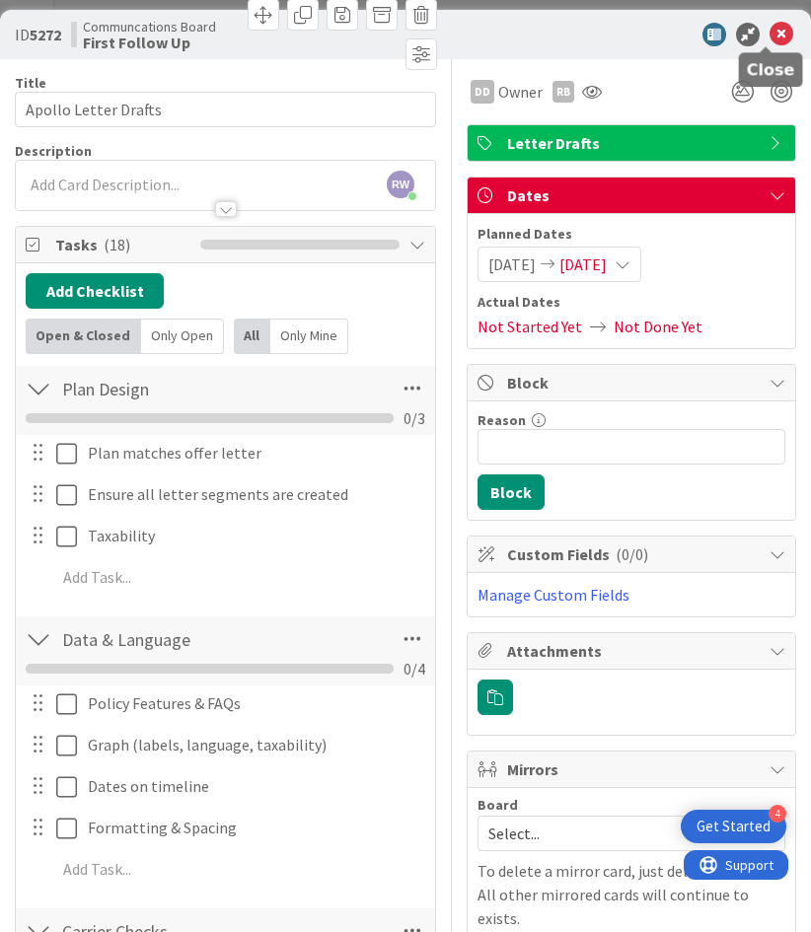
click at [770, 37] on icon at bounding box center [782, 35] width 24 height 24
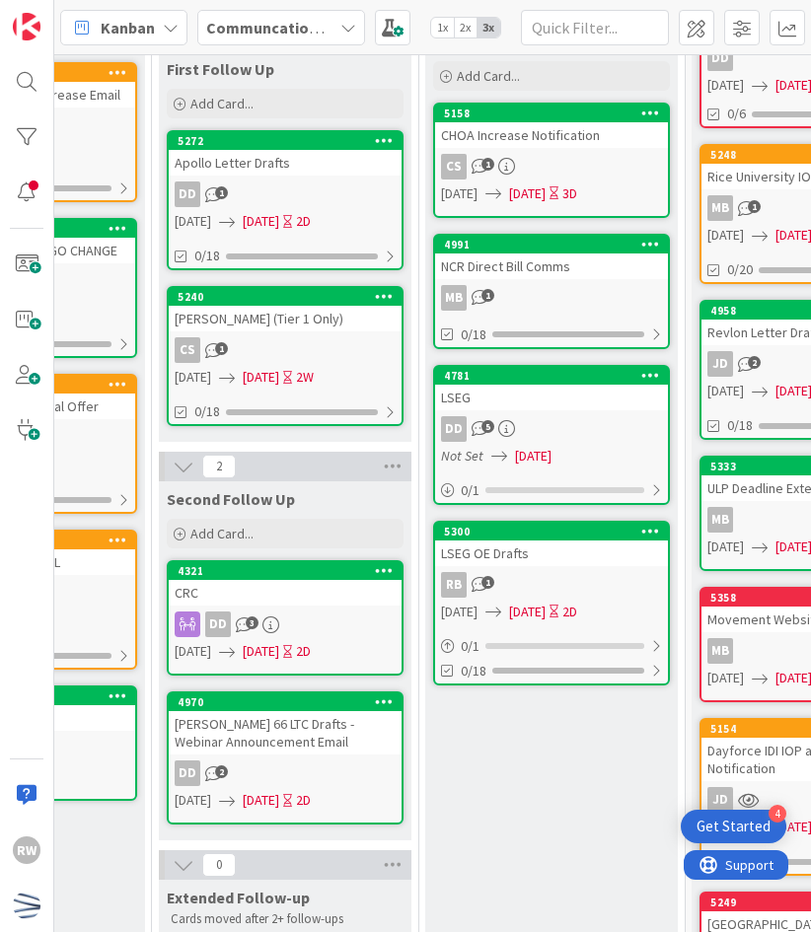
click at [253, 311] on div "[PERSON_NAME] (Tier 1 Only)" at bounding box center [285, 319] width 233 height 26
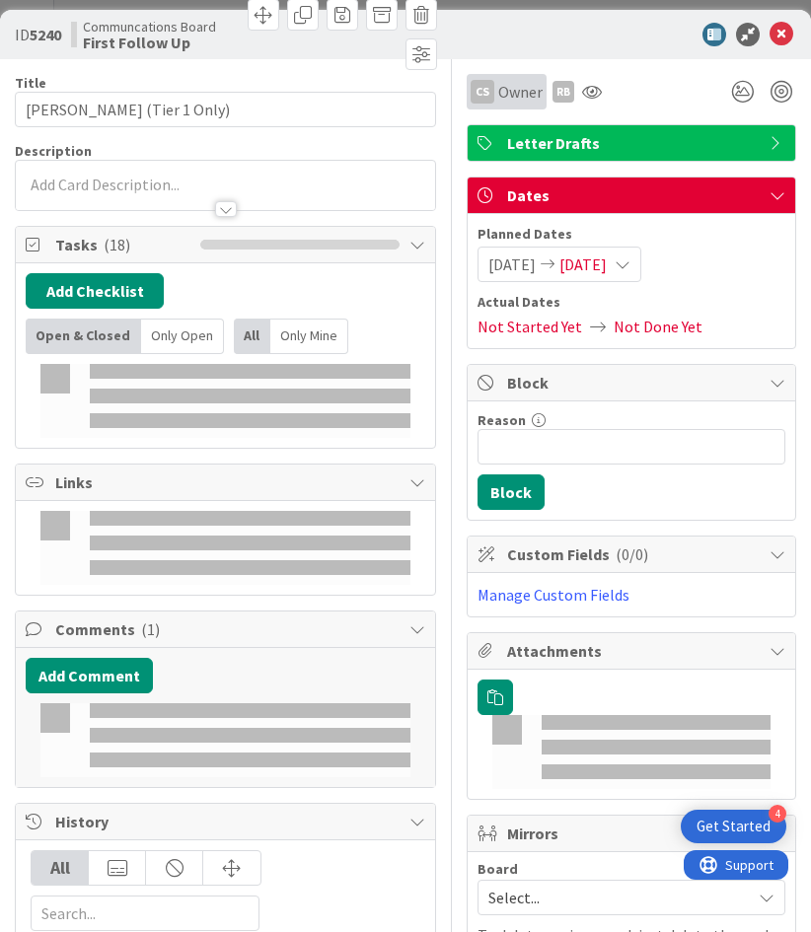
click at [509, 97] on span "Owner" at bounding box center [520, 92] width 44 height 24
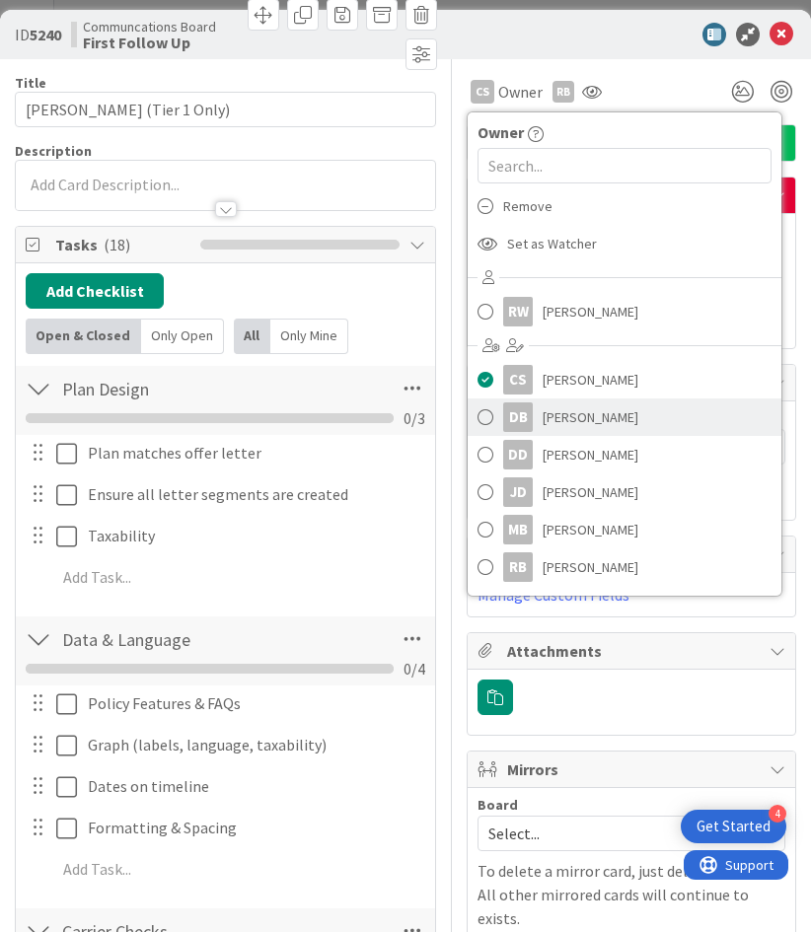
click at [557, 414] on span "[PERSON_NAME]" at bounding box center [591, 418] width 96 height 30
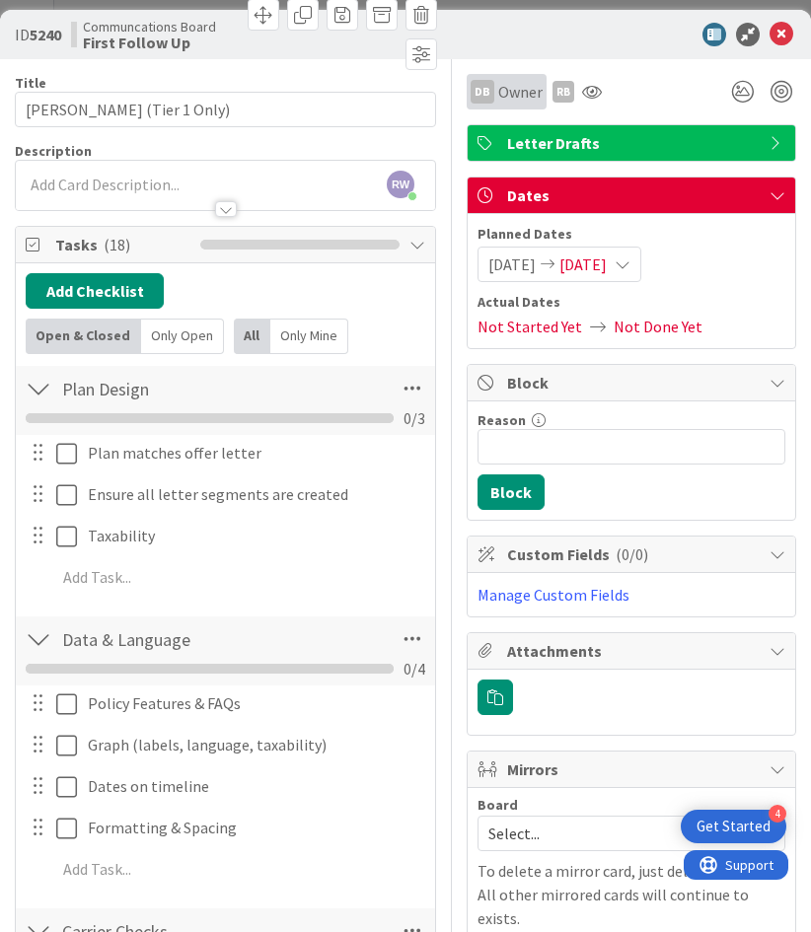
click at [499, 84] on span "Owner" at bounding box center [520, 92] width 44 height 24
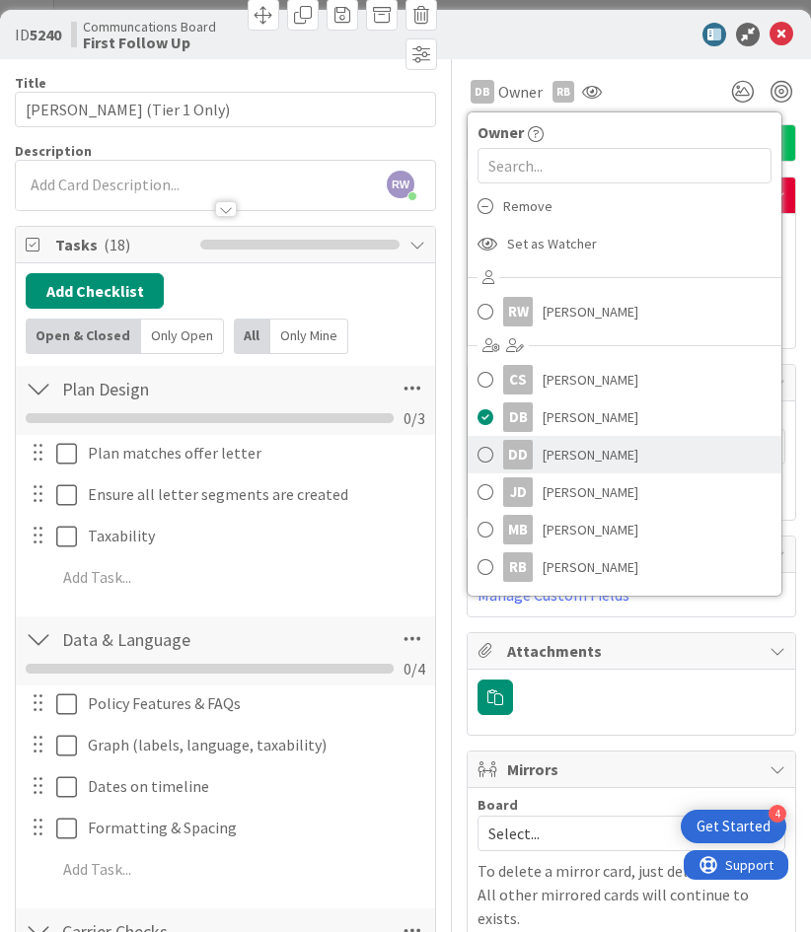
click at [558, 443] on span "[PERSON_NAME]" at bounding box center [591, 455] width 96 height 30
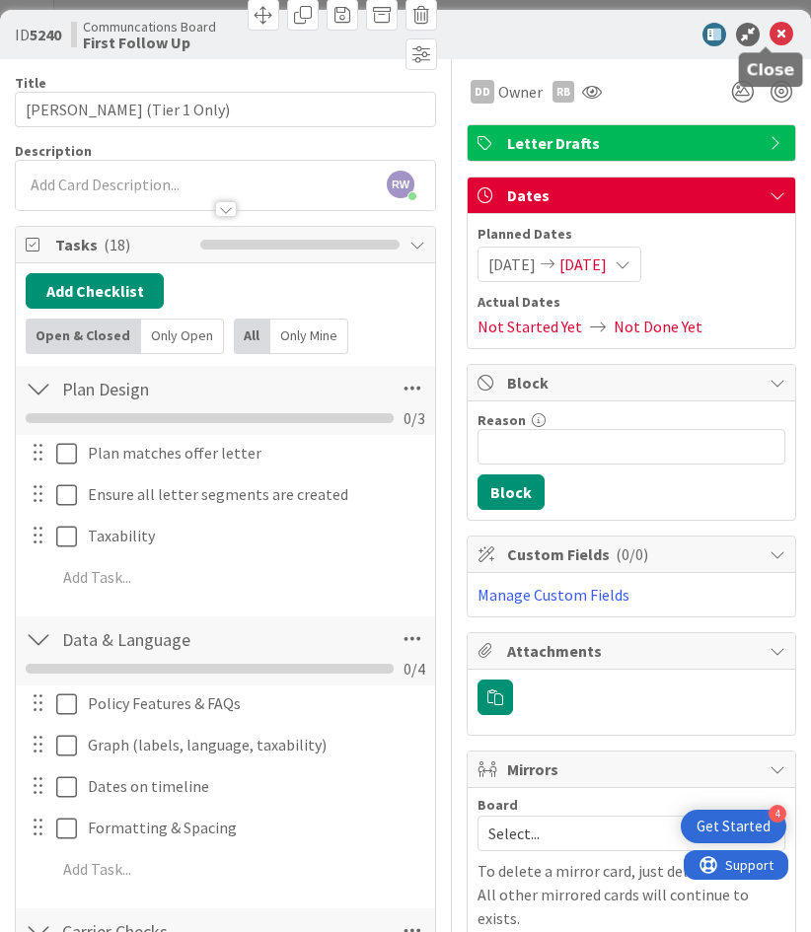
click at [773, 27] on icon at bounding box center [782, 35] width 24 height 24
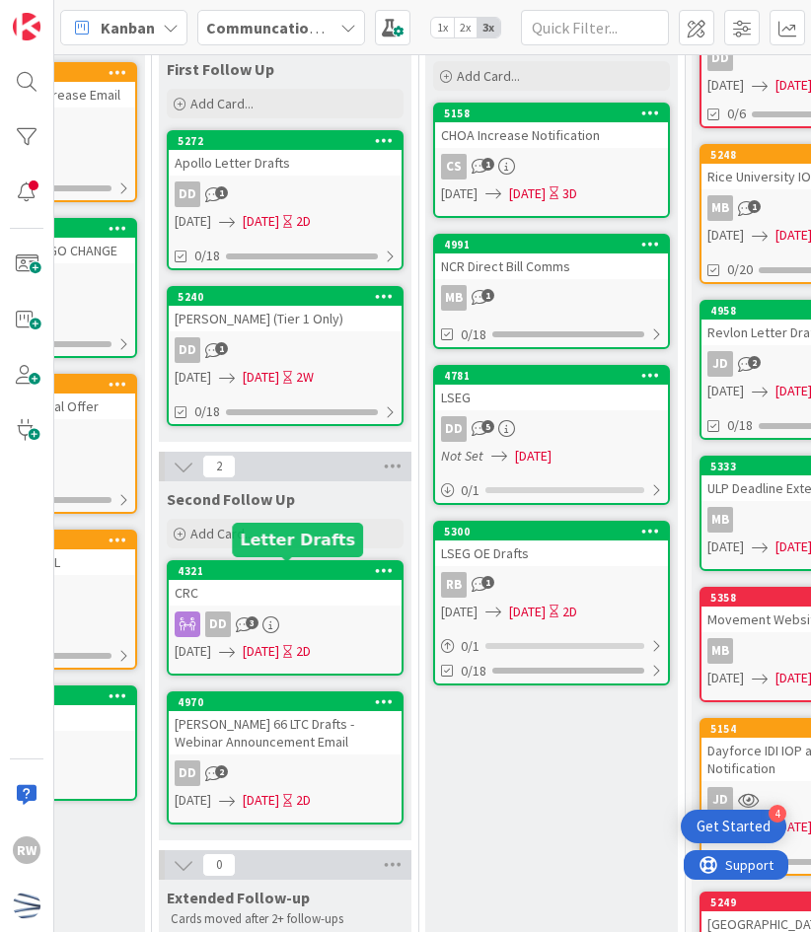
click at [291, 570] on div "4321" at bounding box center [290, 571] width 224 height 14
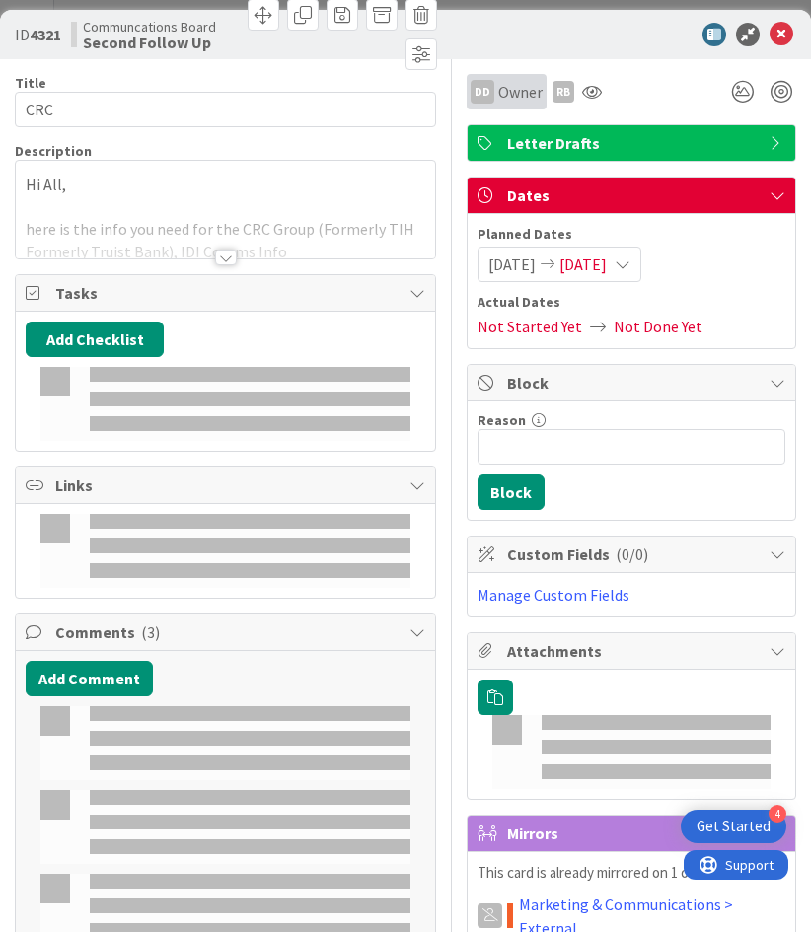
click at [507, 92] on span "Owner" at bounding box center [520, 92] width 44 height 24
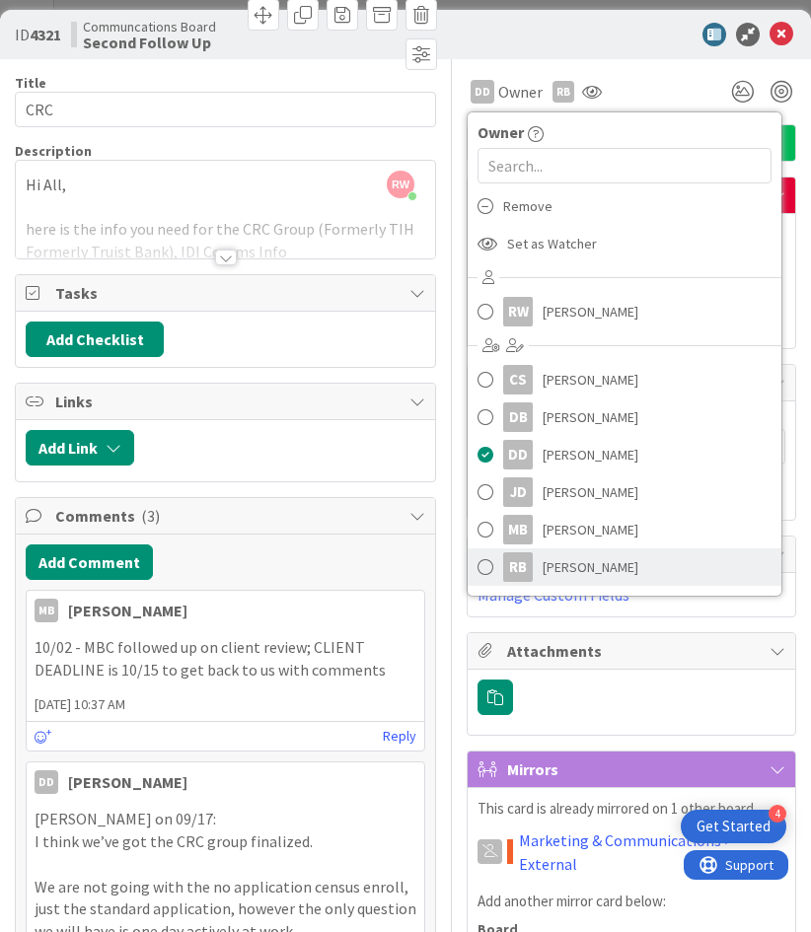
click at [562, 558] on span "[PERSON_NAME]" at bounding box center [591, 568] width 96 height 30
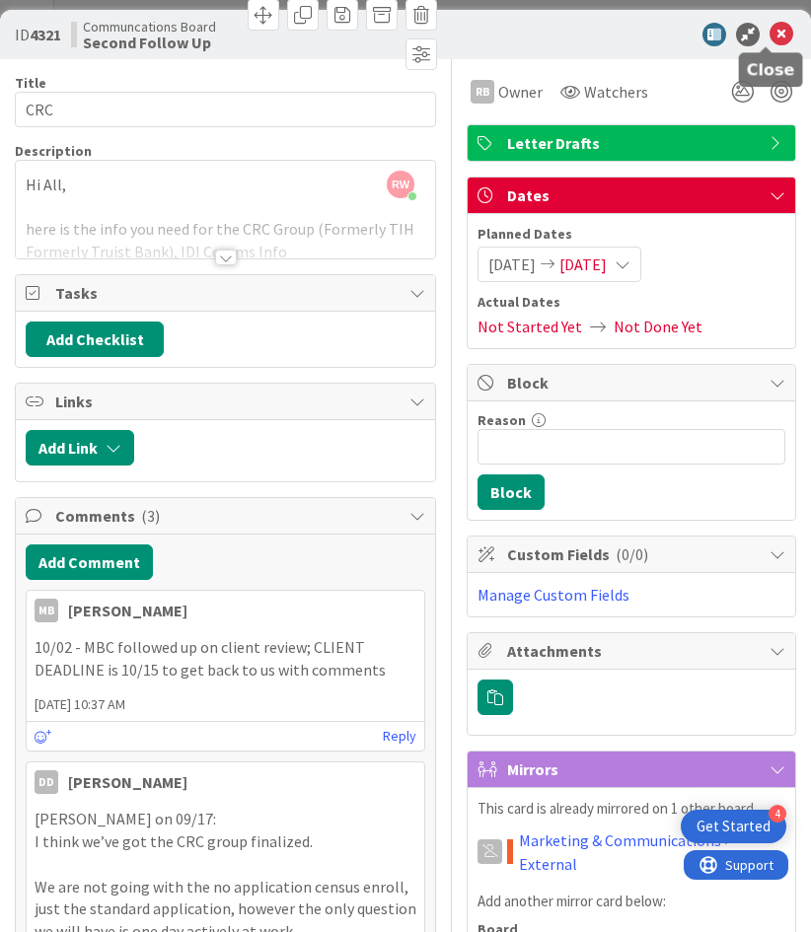
click at [770, 36] on icon at bounding box center [782, 35] width 24 height 24
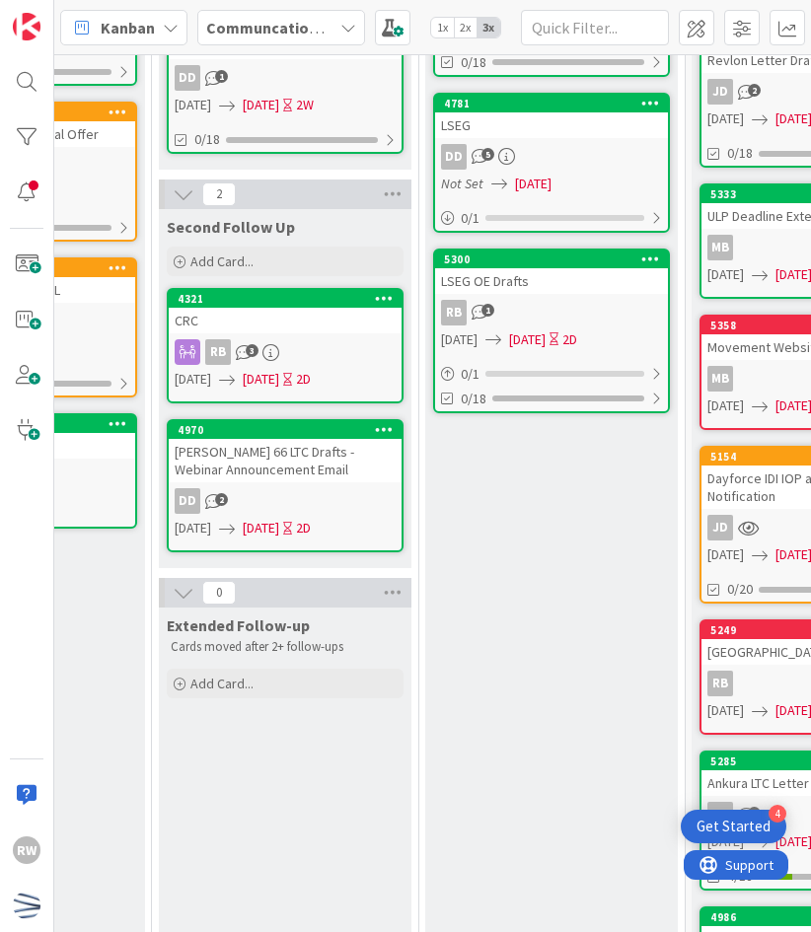
click at [310, 472] on div "[PERSON_NAME] 66 LTC Drafts - Webinar Announcement Email" at bounding box center [285, 460] width 233 height 43
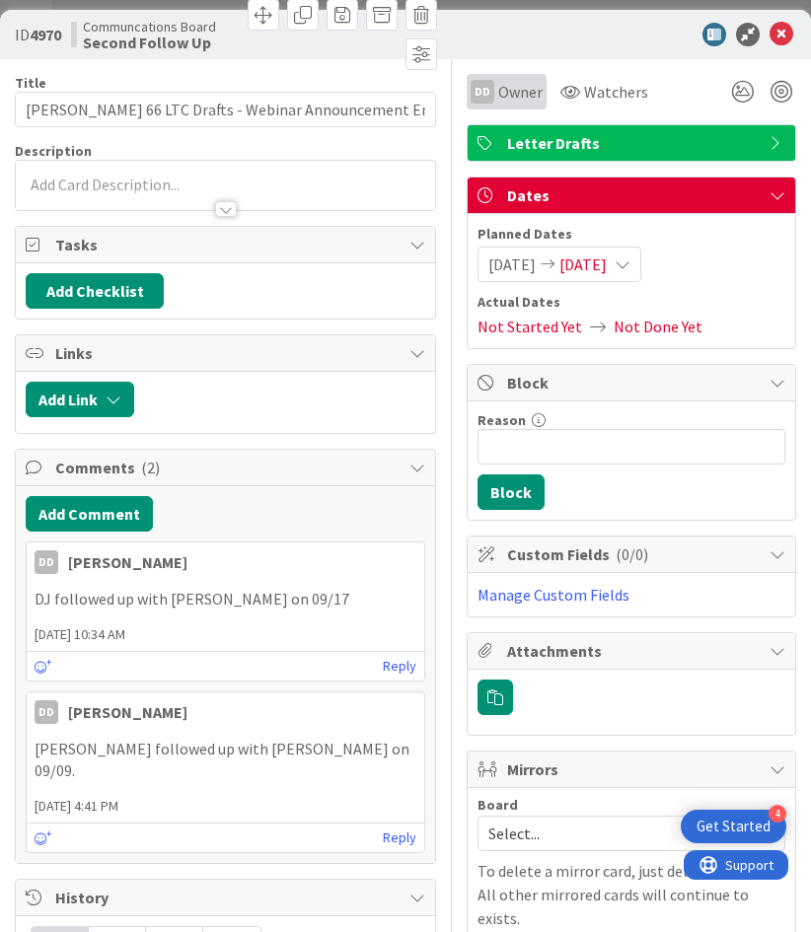
click at [512, 97] on span "Owner" at bounding box center [520, 92] width 44 height 24
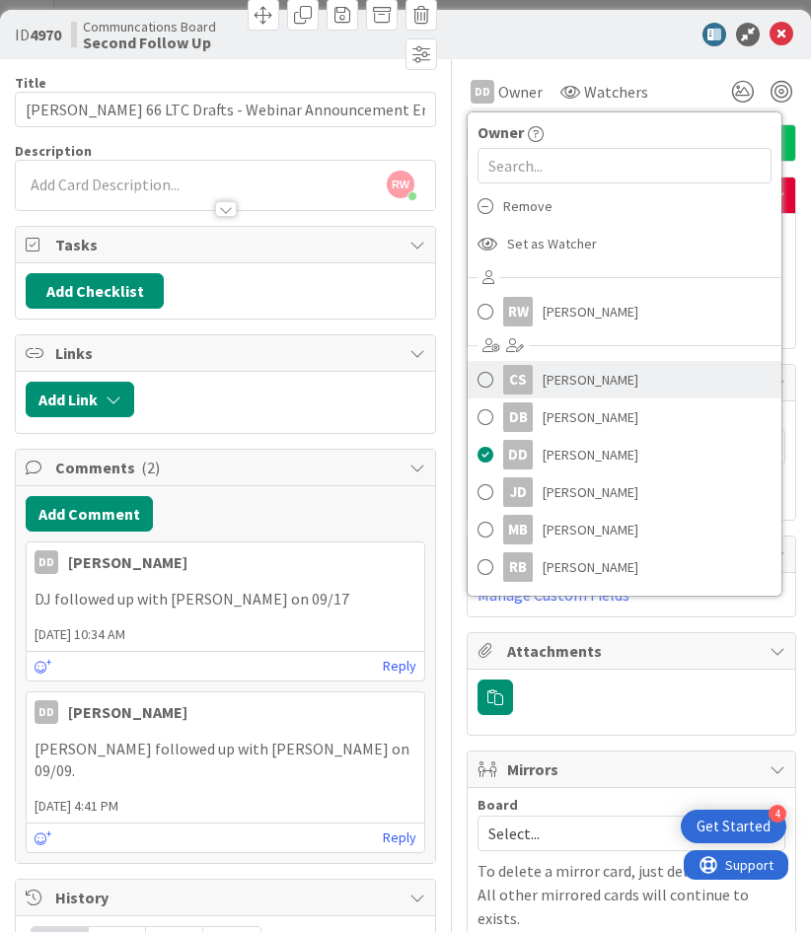
click at [566, 372] on span "[PERSON_NAME]" at bounding box center [591, 380] width 96 height 30
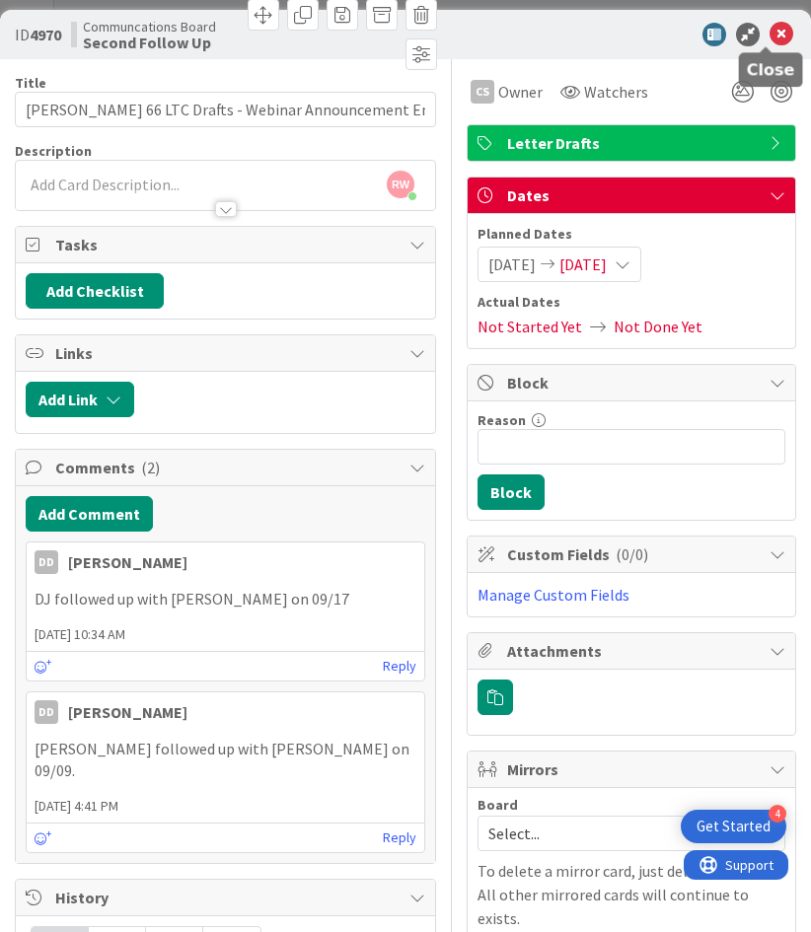
click at [773, 38] on icon at bounding box center [782, 35] width 24 height 24
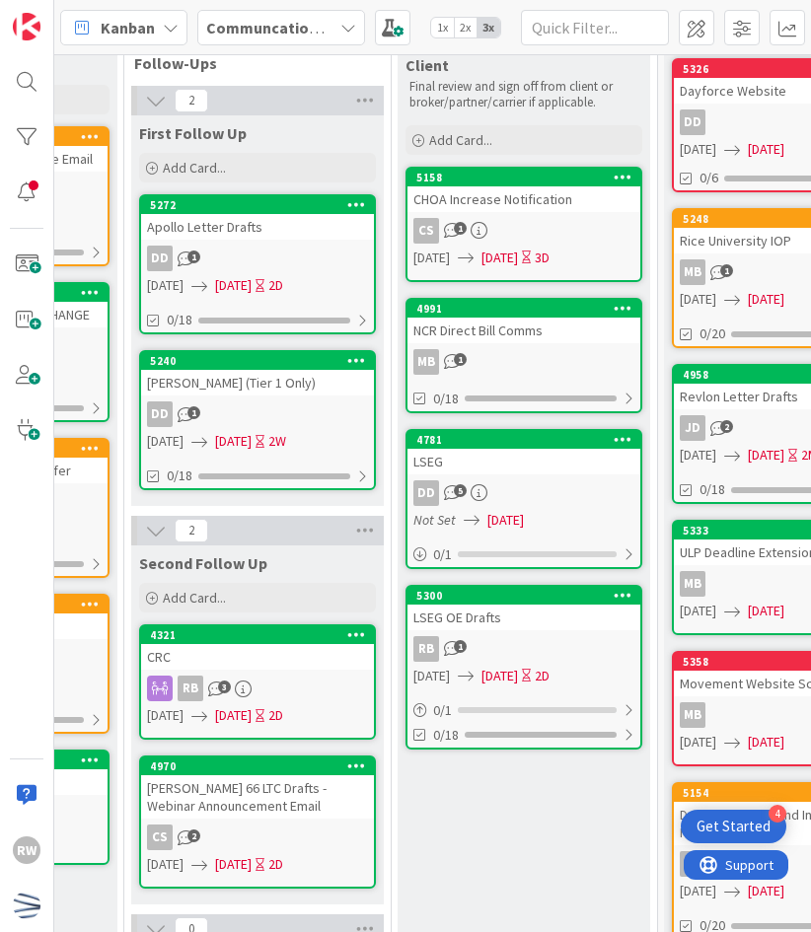
scroll to position [107, 1528]
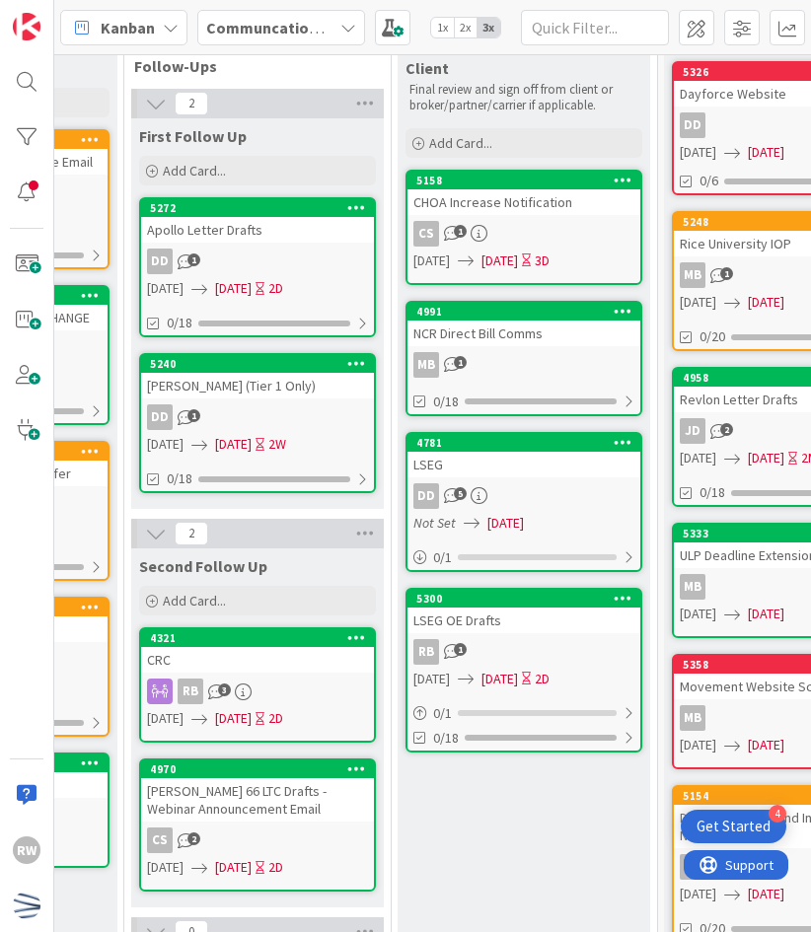
click at [525, 242] on div "CS 1" at bounding box center [524, 234] width 233 height 26
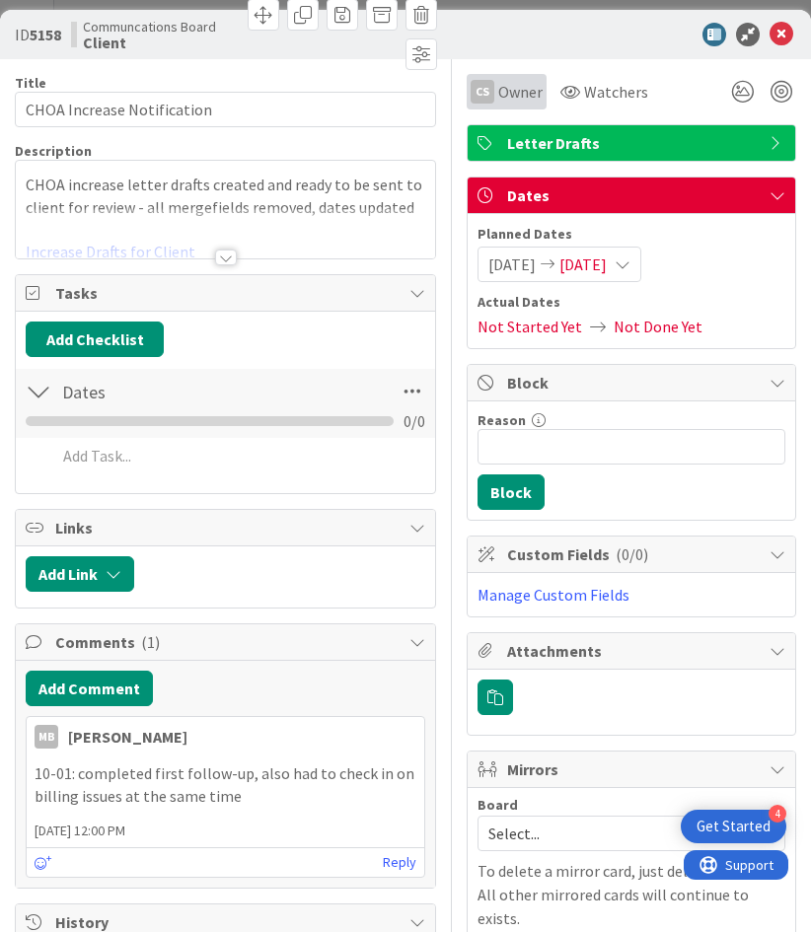
click at [503, 92] on span "Owner" at bounding box center [520, 92] width 44 height 24
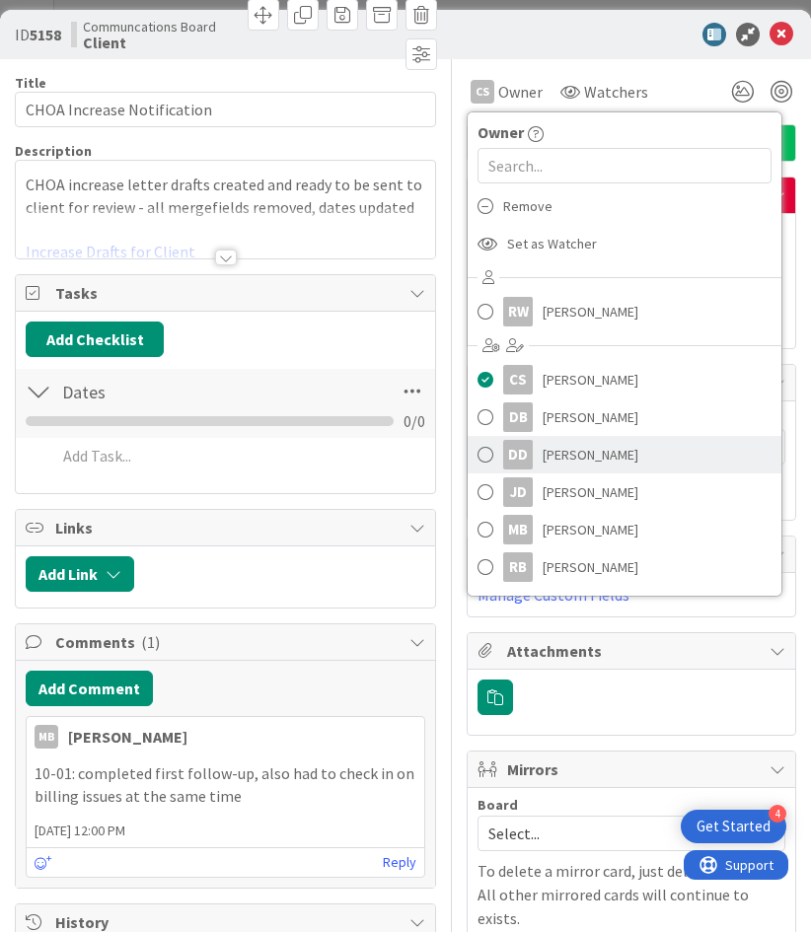
click at [576, 469] on link "DD Dayeri Dubon" at bounding box center [625, 454] width 314 height 37
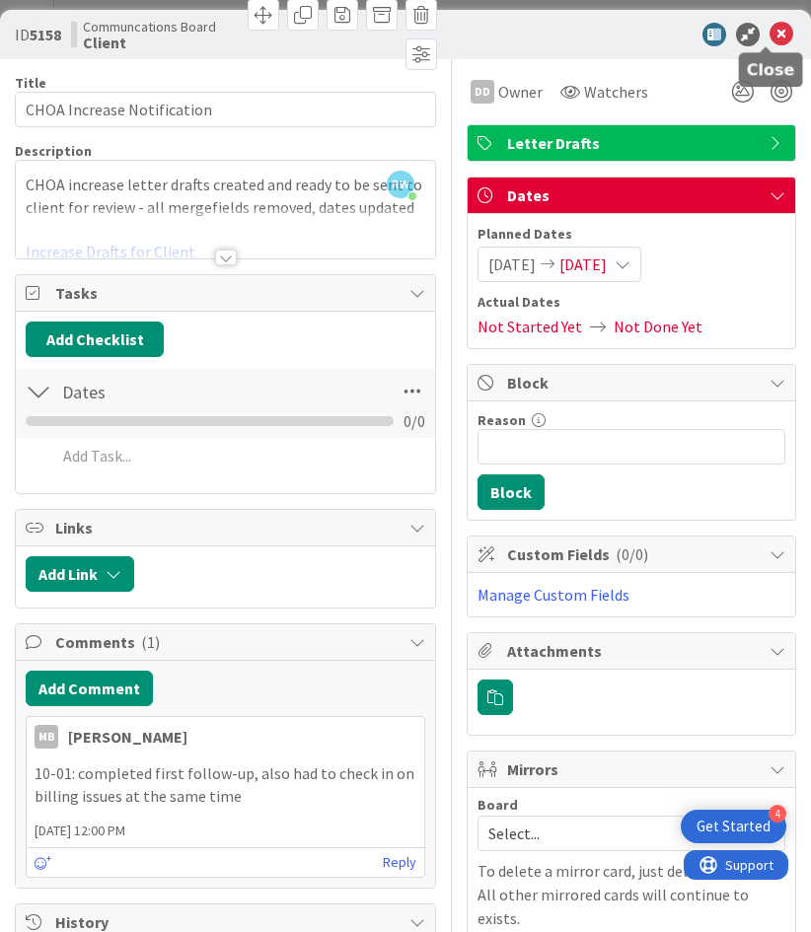
click at [770, 35] on icon at bounding box center [782, 35] width 24 height 24
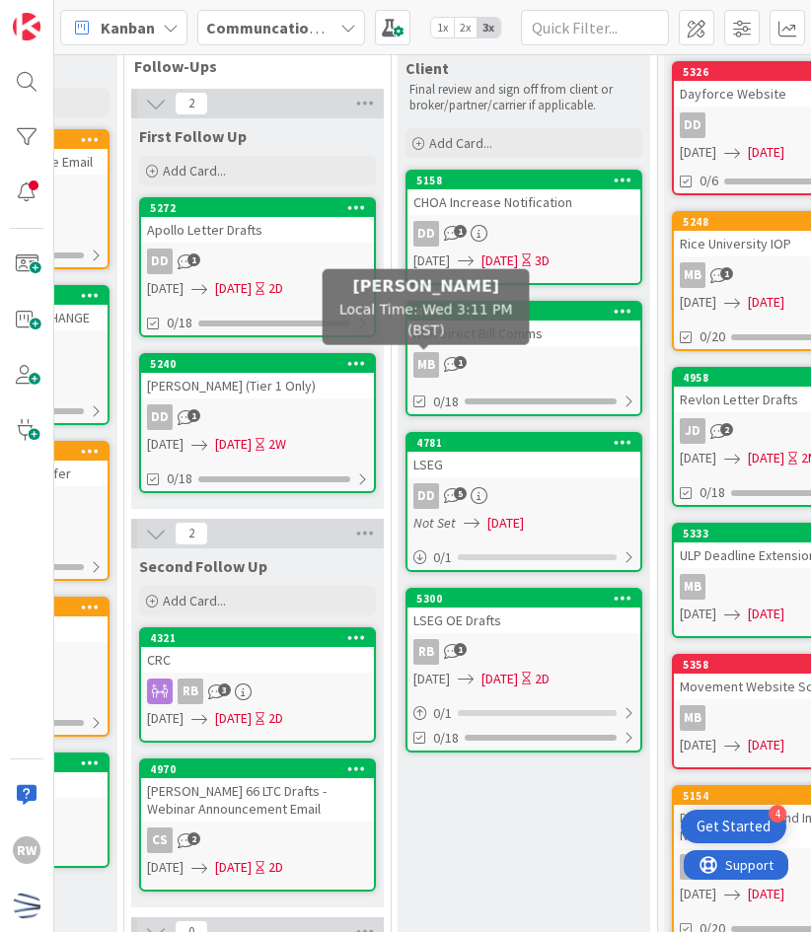
click at [456, 342] on div "NCR Direct Bill Comms" at bounding box center [524, 334] width 233 height 26
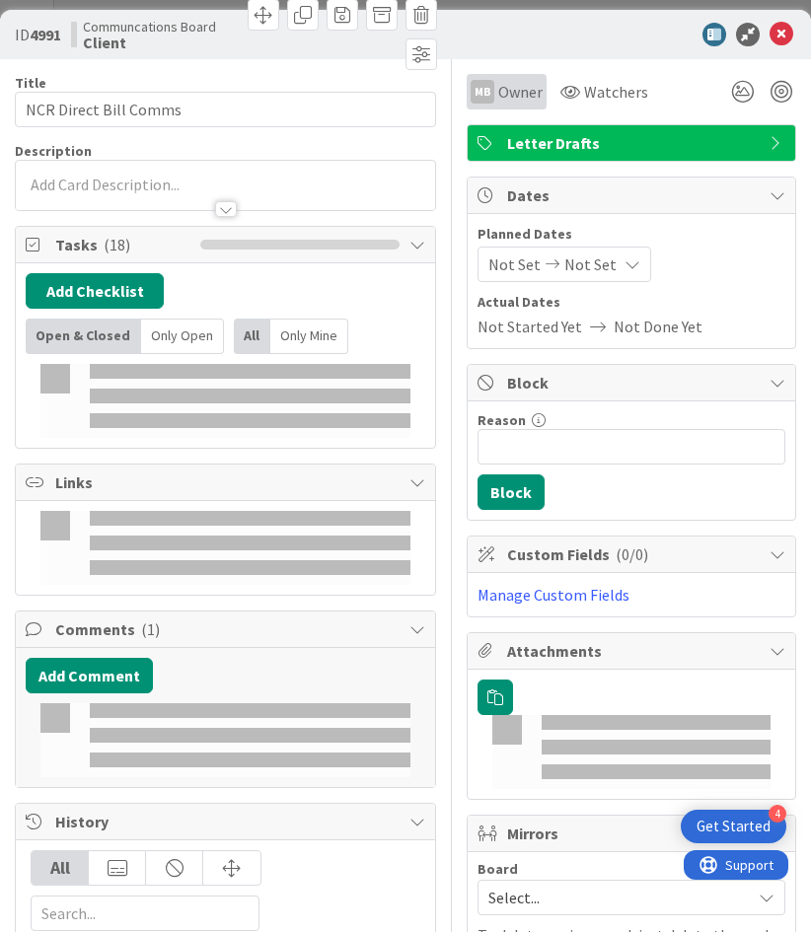
click at [498, 90] on span "Owner" at bounding box center [520, 92] width 44 height 24
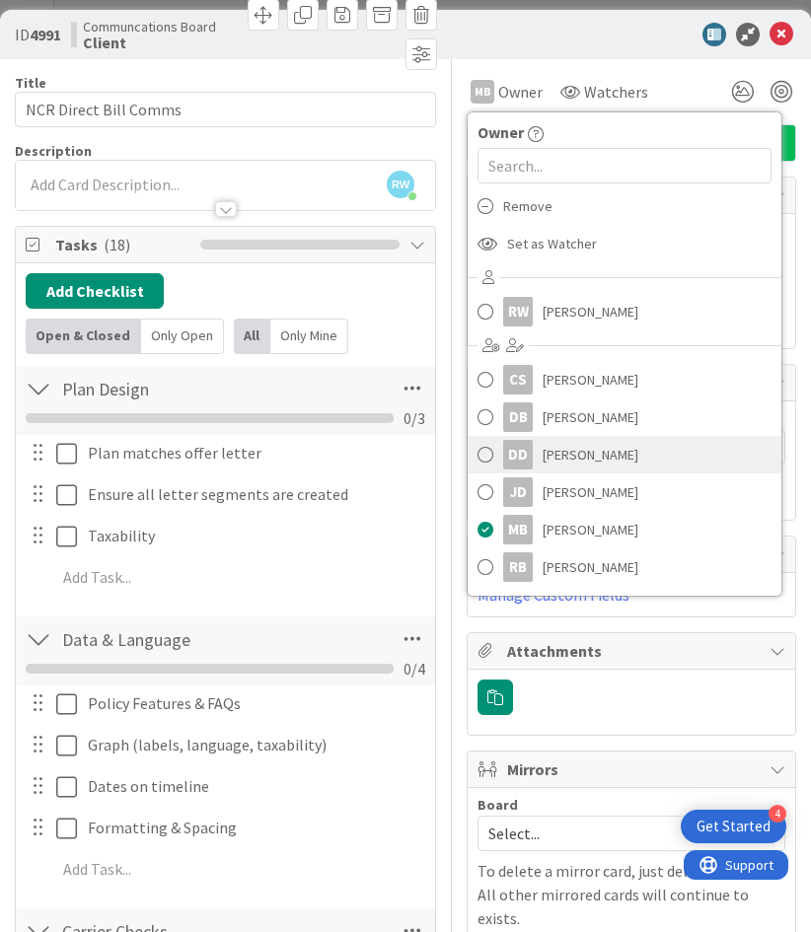
click at [620, 445] on link "DD Dayeri Dubon" at bounding box center [625, 454] width 314 height 37
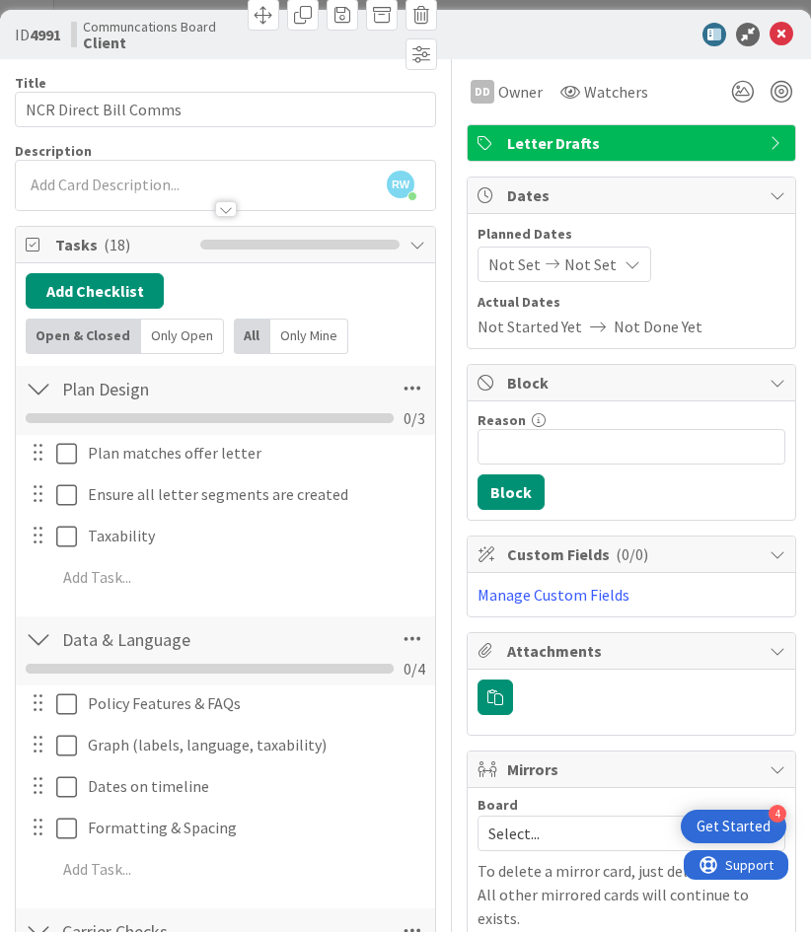
click at [770, 36] on icon at bounding box center [782, 35] width 24 height 24
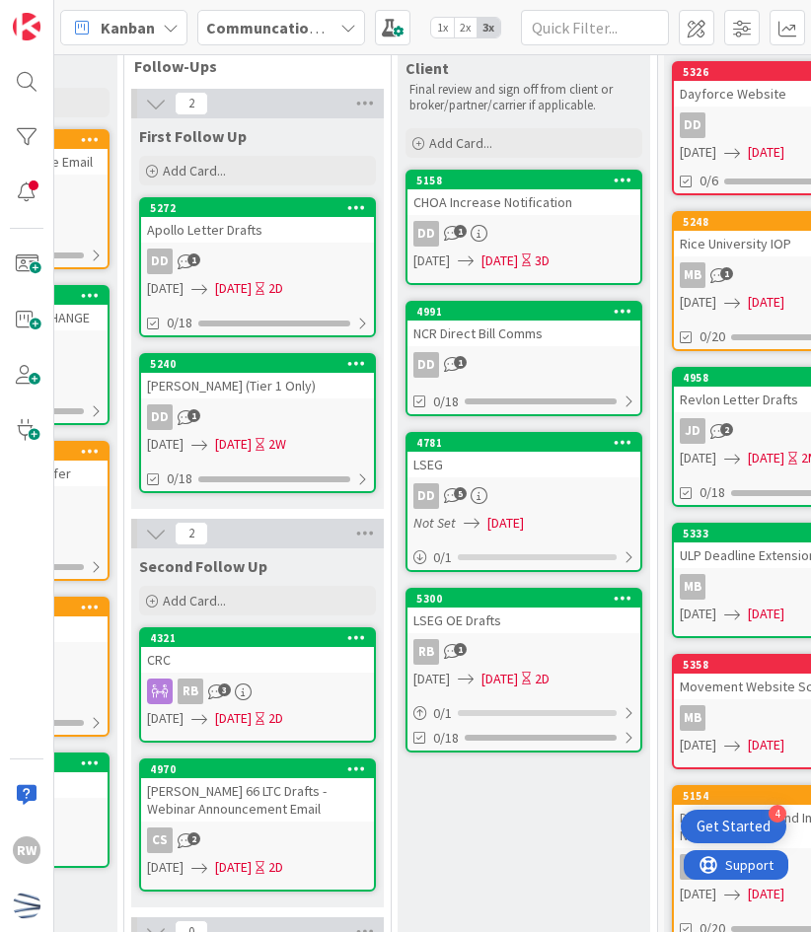
click at [497, 478] on div "4781 LSEG DD 5 Not Set 07/25/2025 0 / 1" at bounding box center [524, 502] width 237 height 140
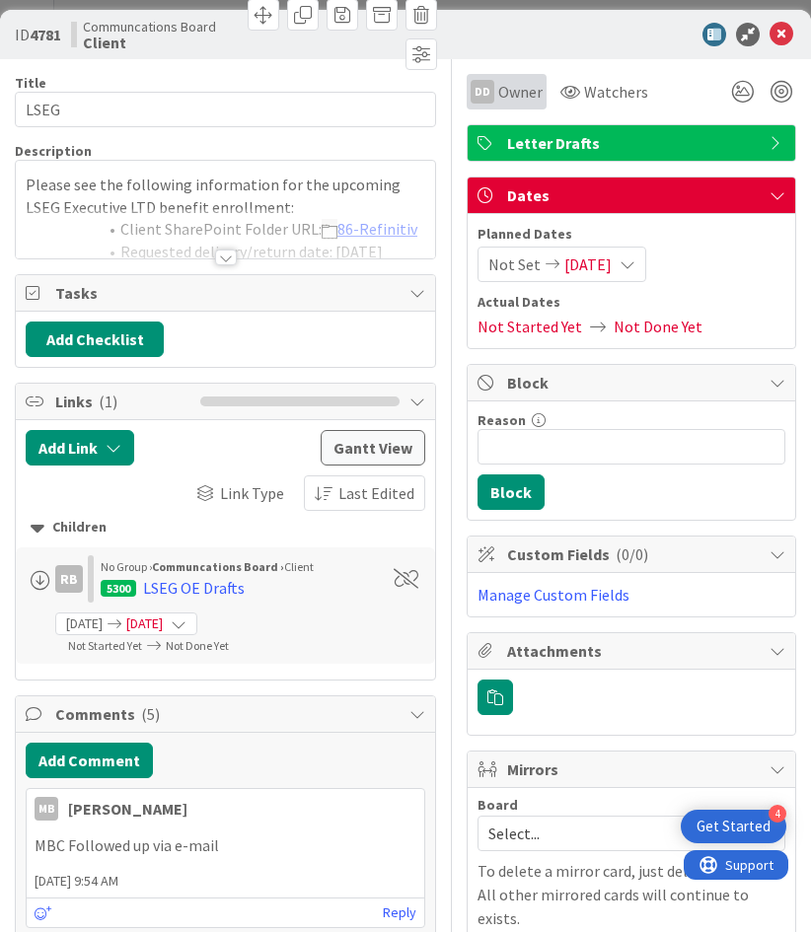
click at [503, 94] on span "Owner" at bounding box center [520, 92] width 44 height 24
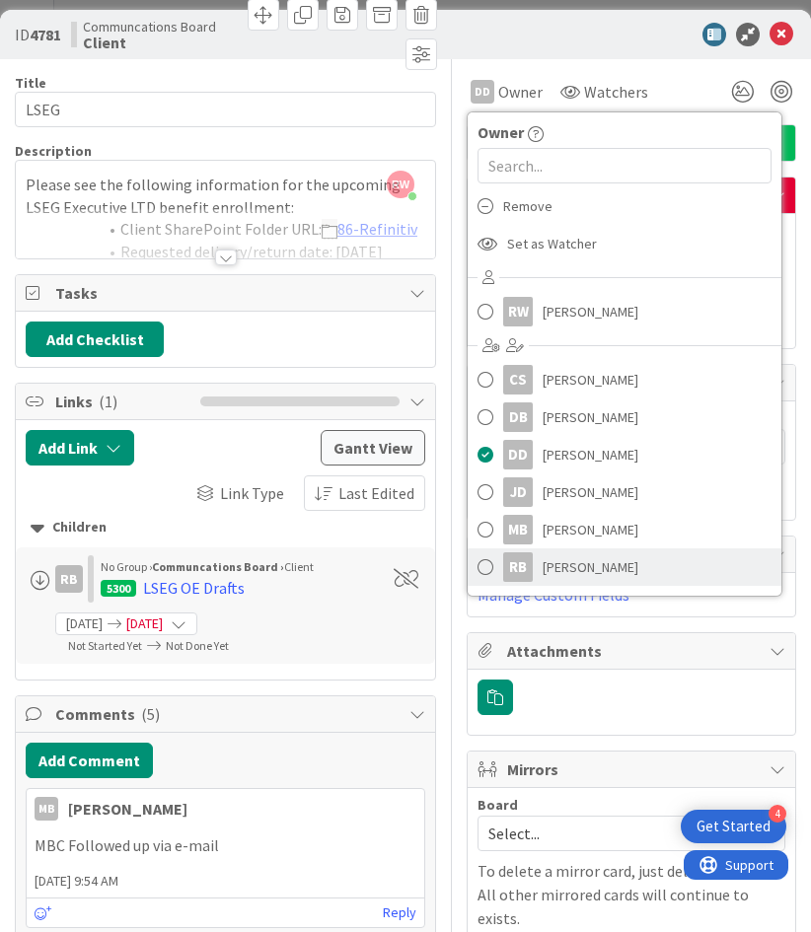
click at [546, 562] on span "[PERSON_NAME]" at bounding box center [591, 568] width 96 height 30
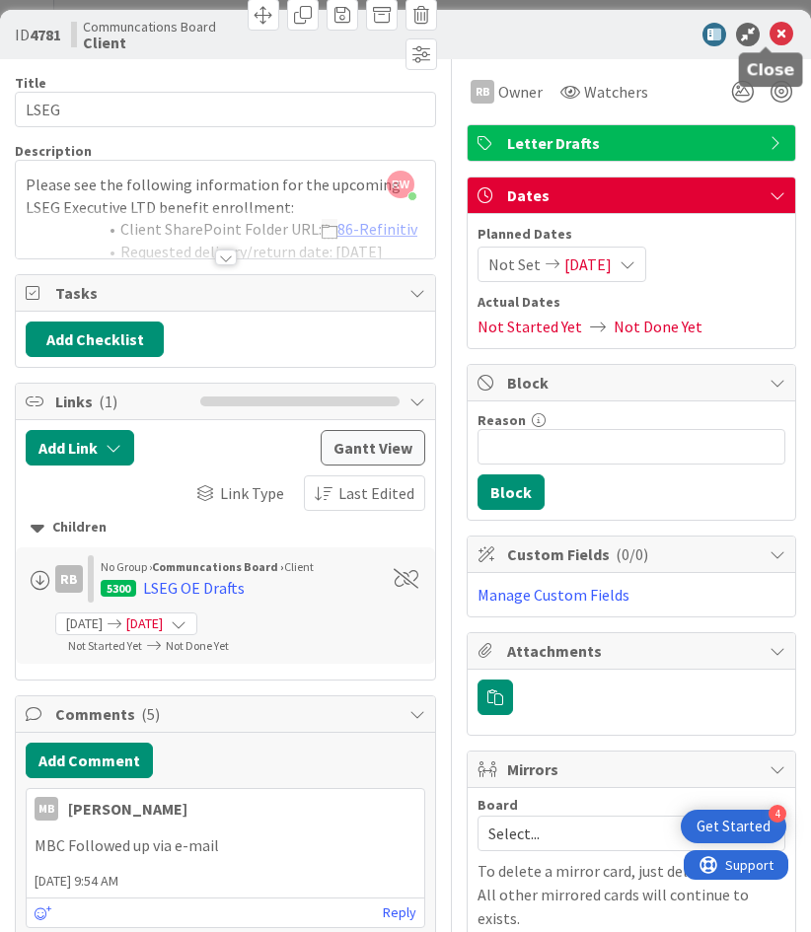
click at [770, 42] on icon at bounding box center [782, 35] width 24 height 24
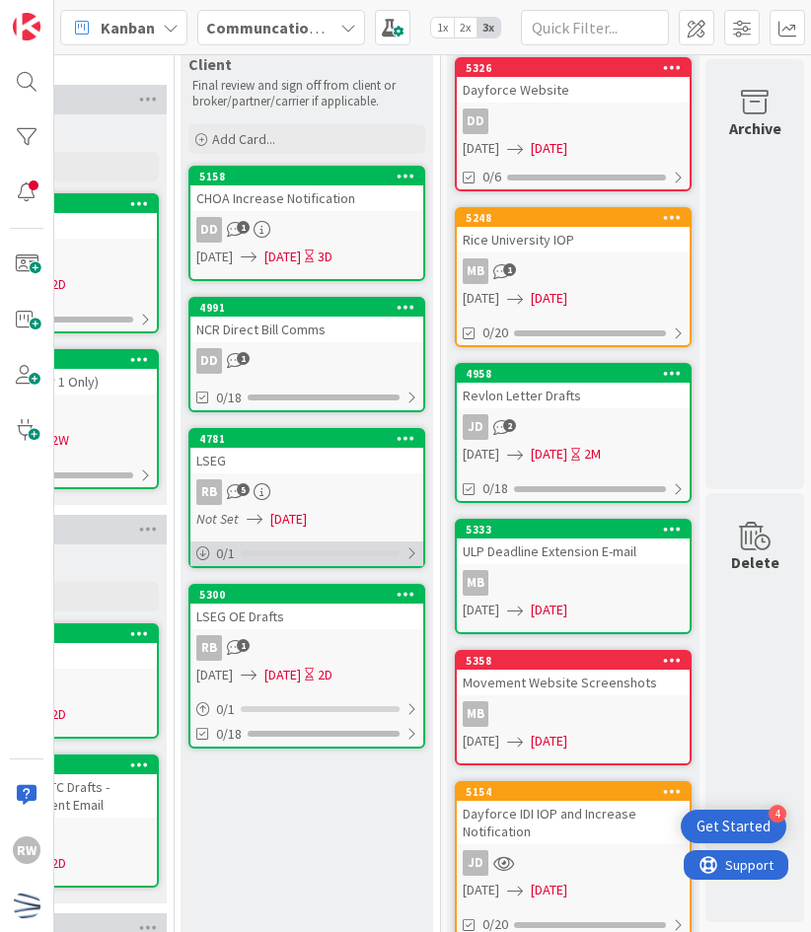
scroll to position [0, 1757]
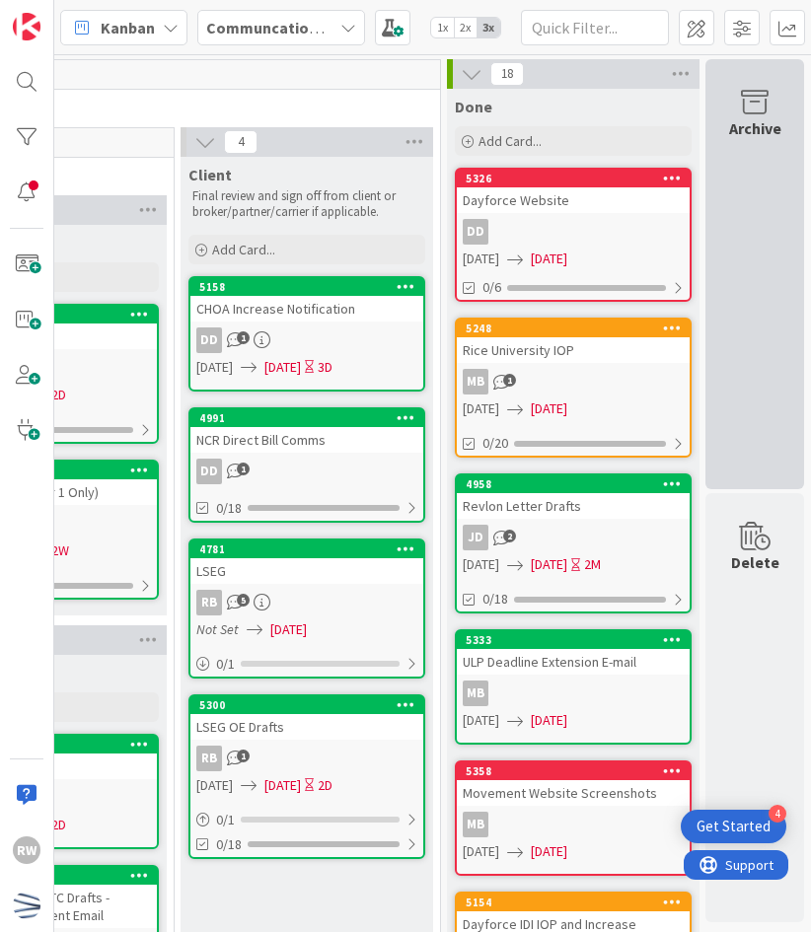
drag, startPoint x: 603, startPoint y: 546, endPoint x: 754, endPoint y: 299, distance: 289.2
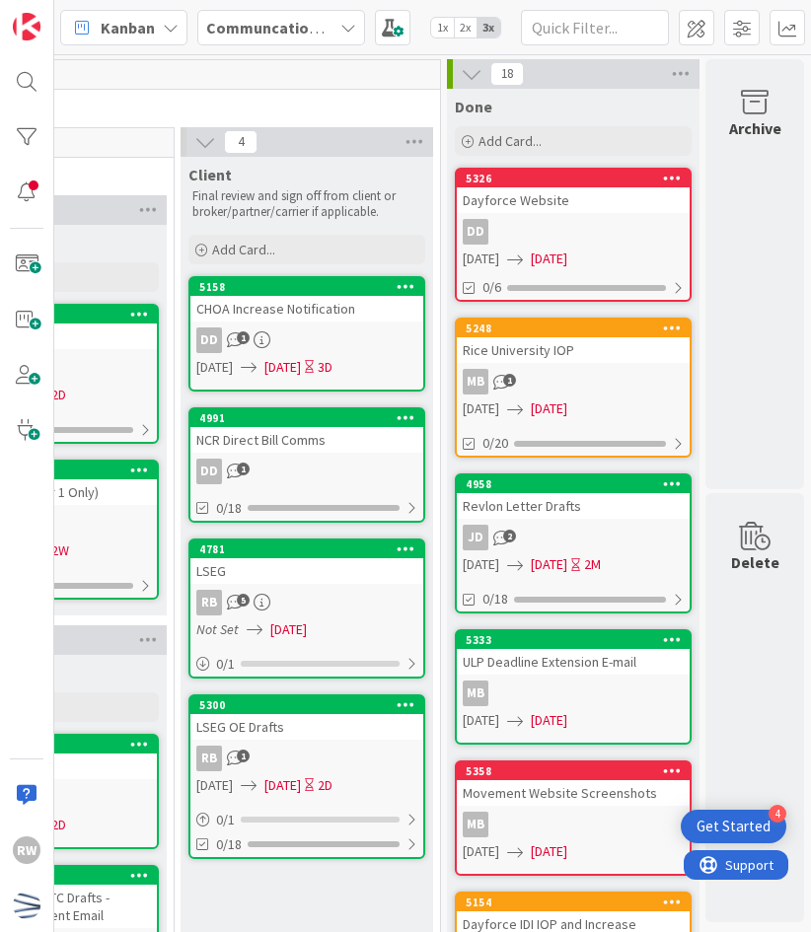
drag, startPoint x: 754, startPoint y: 299, endPoint x: 557, endPoint y: 228, distance: 209.7
click at [557, 228] on div "DD" at bounding box center [573, 232] width 233 height 26
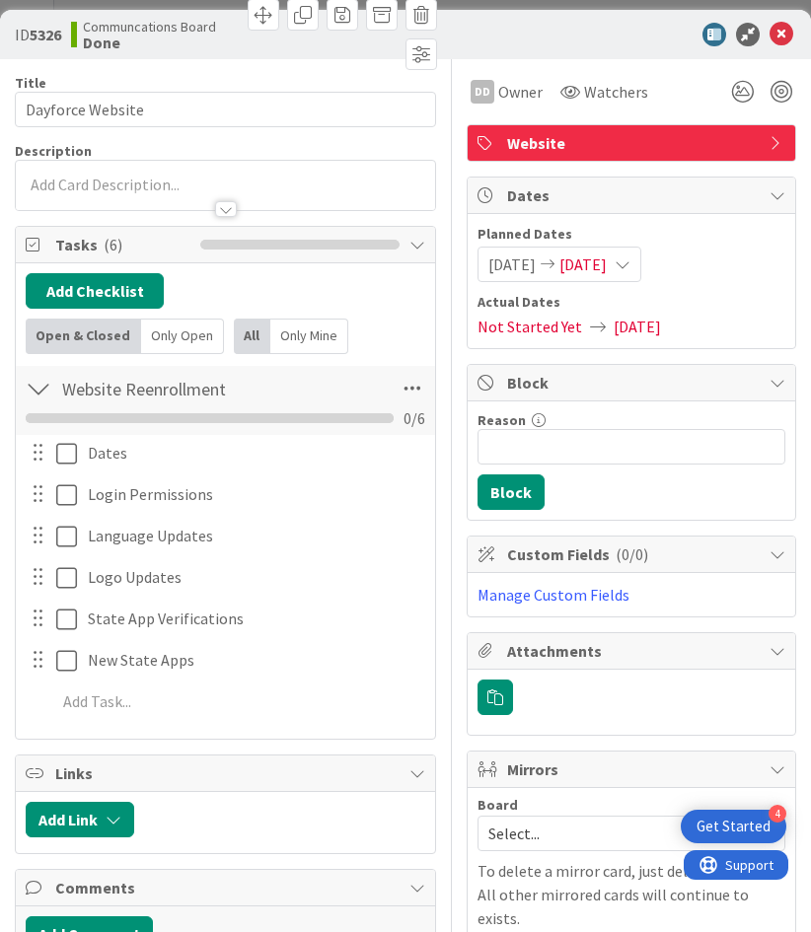
click at [770, 38] on icon at bounding box center [782, 35] width 24 height 24
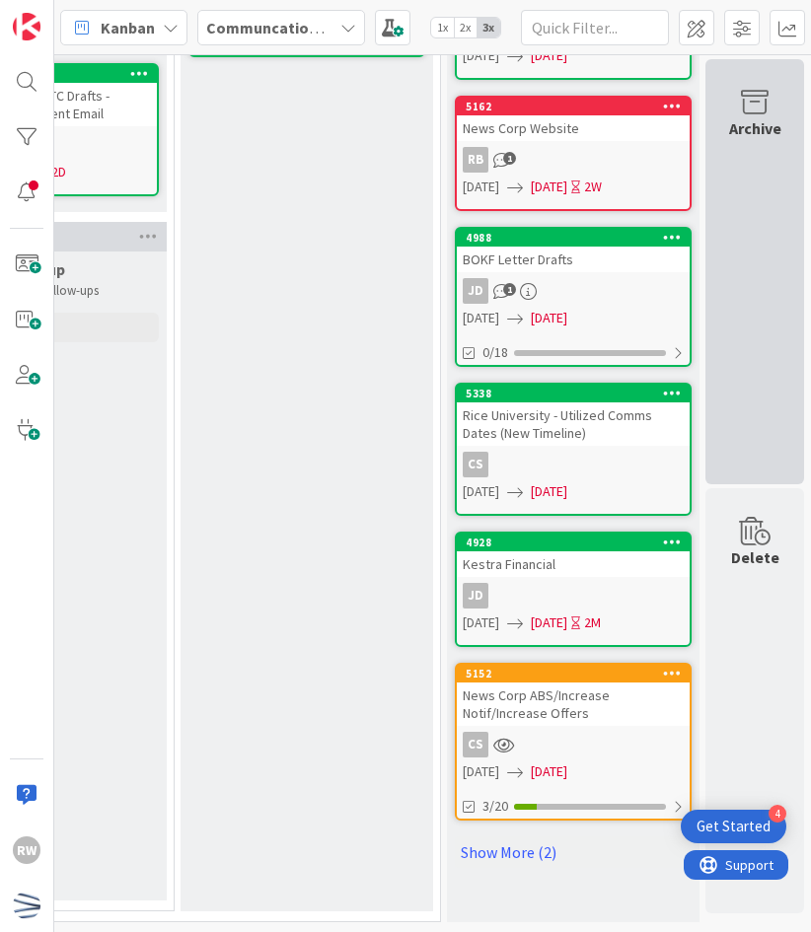
scroll to position [810, 1757]
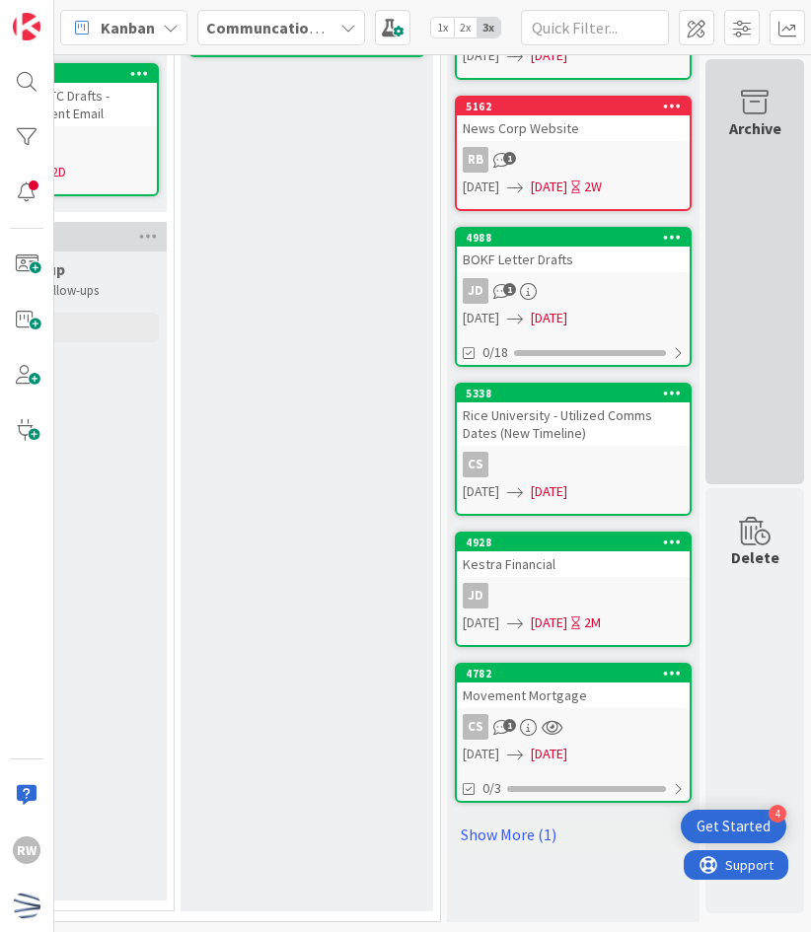
drag, startPoint x: 560, startPoint y: 737, endPoint x: 750, endPoint y: 347, distance: 433.4
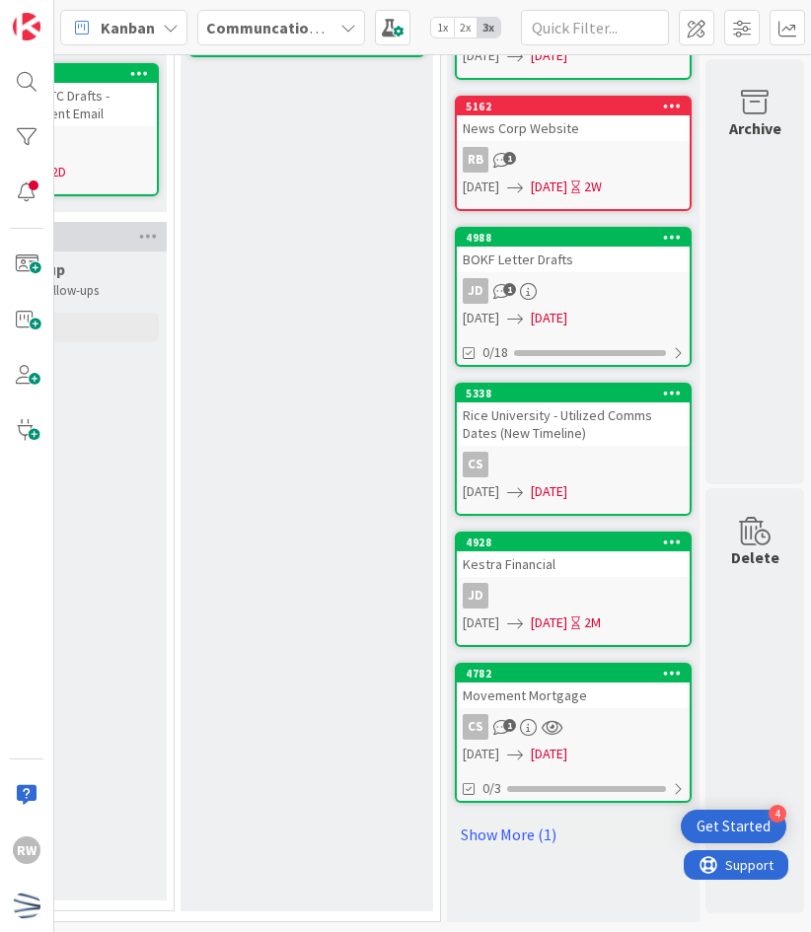
drag, startPoint x: 750, startPoint y: 347, endPoint x: 582, endPoint y: 437, distance: 190.3
click at [582, 437] on div "5338 Rice University - Utilized Comms Dates (New Timeline) CS 10/07/2025 10/09/…" at bounding box center [573, 449] width 237 height 133
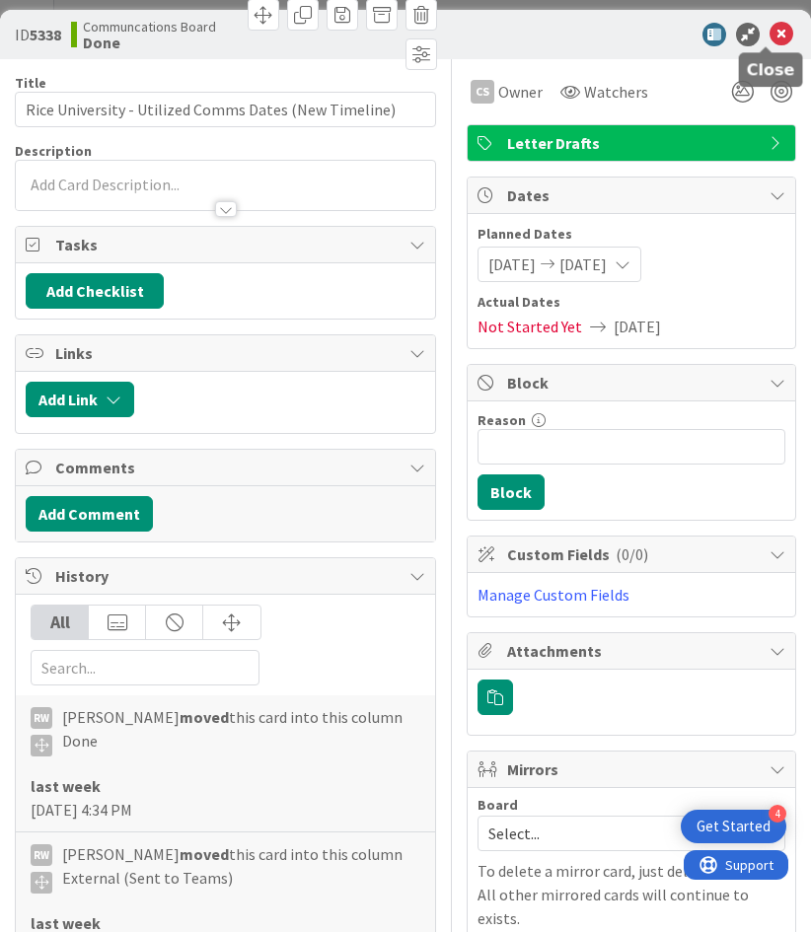
click at [771, 24] on icon at bounding box center [782, 35] width 24 height 24
